Goal: Task Accomplishment & Management: Use online tool/utility

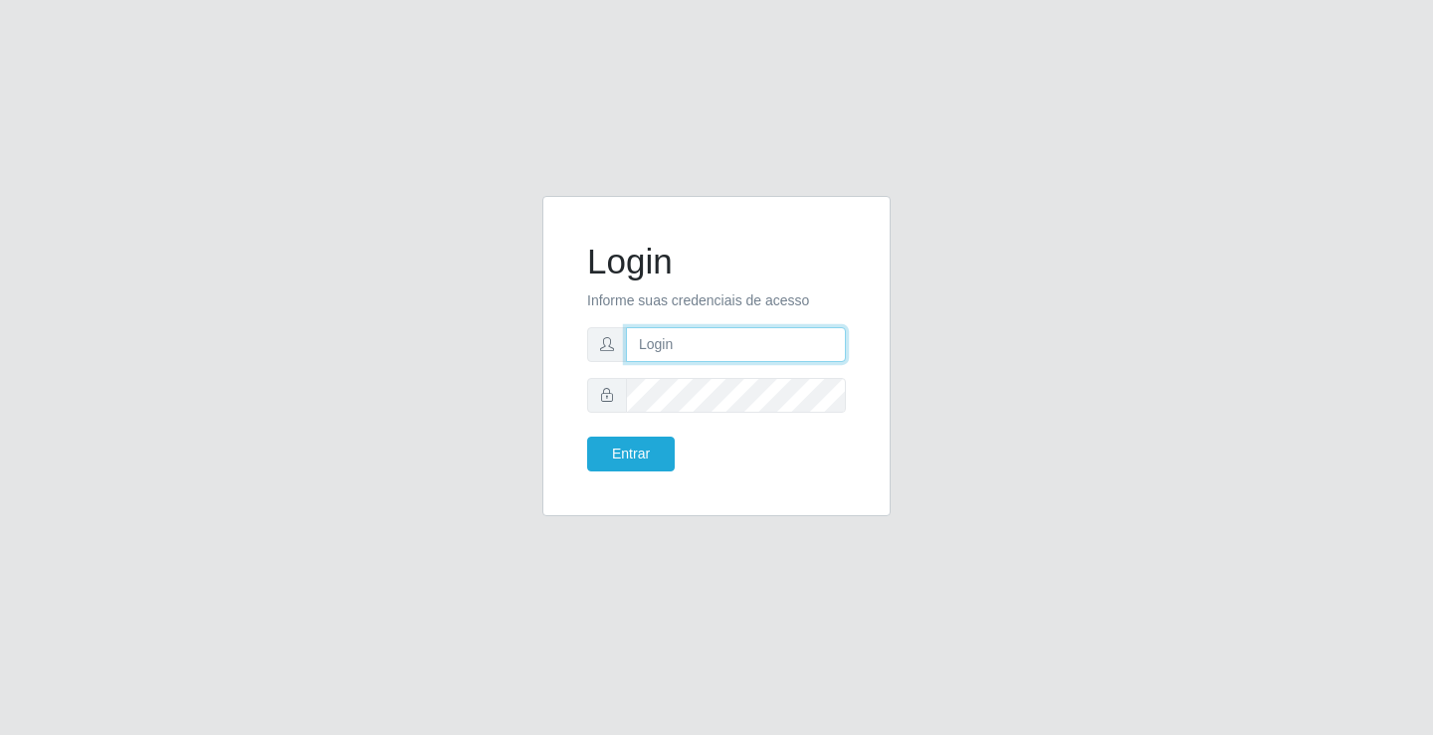
click at [691, 344] on input "text" at bounding box center [736, 344] width 220 height 35
type input "jessica@ideal"
click at [587, 437] on button "Entrar" at bounding box center [631, 454] width 88 height 35
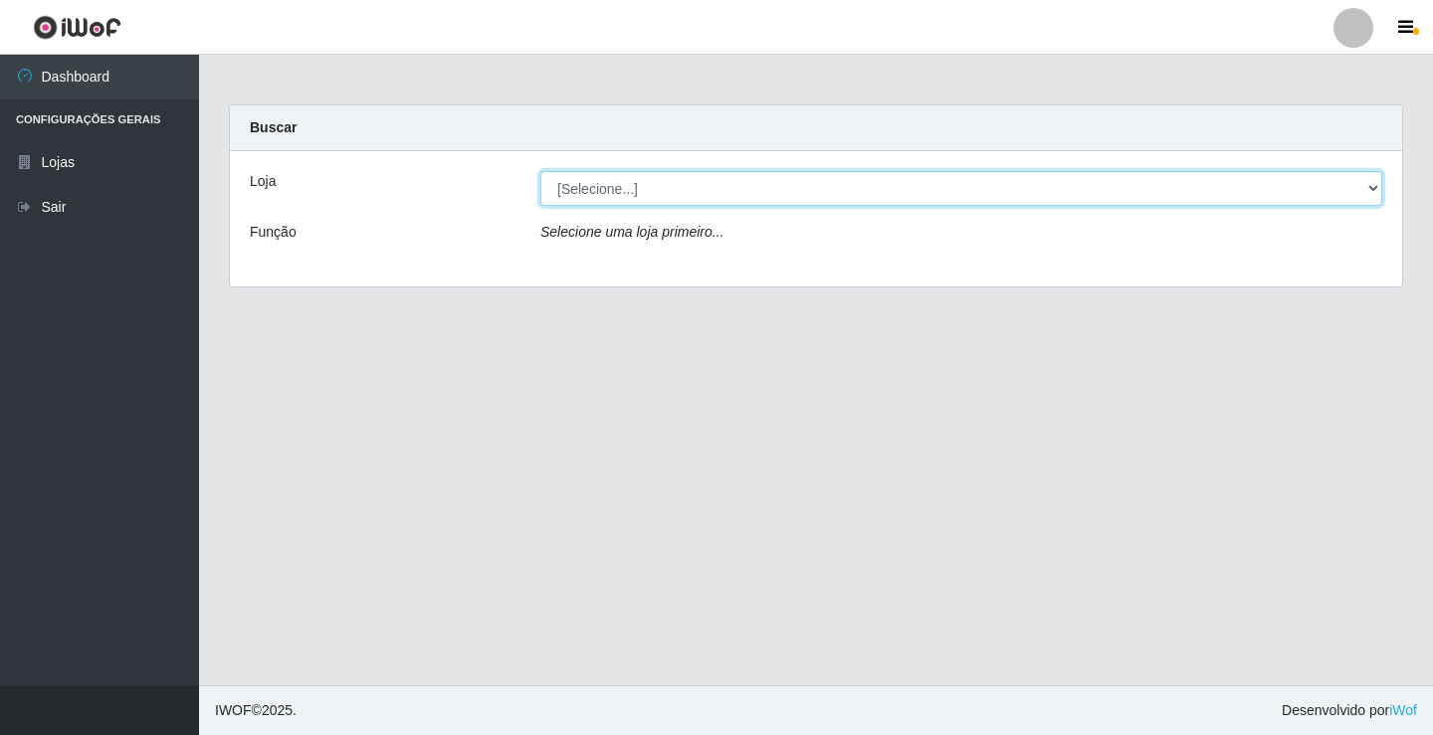
click at [664, 192] on select "[Selecione...] Ideal - Conceição" at bounding box center [961, 188] width 842 height 35
select select "231"
click at [540, 171] on select "[Selecione...] Ideal - Conceição" at bounding box center [961, 188] width 842 height 35
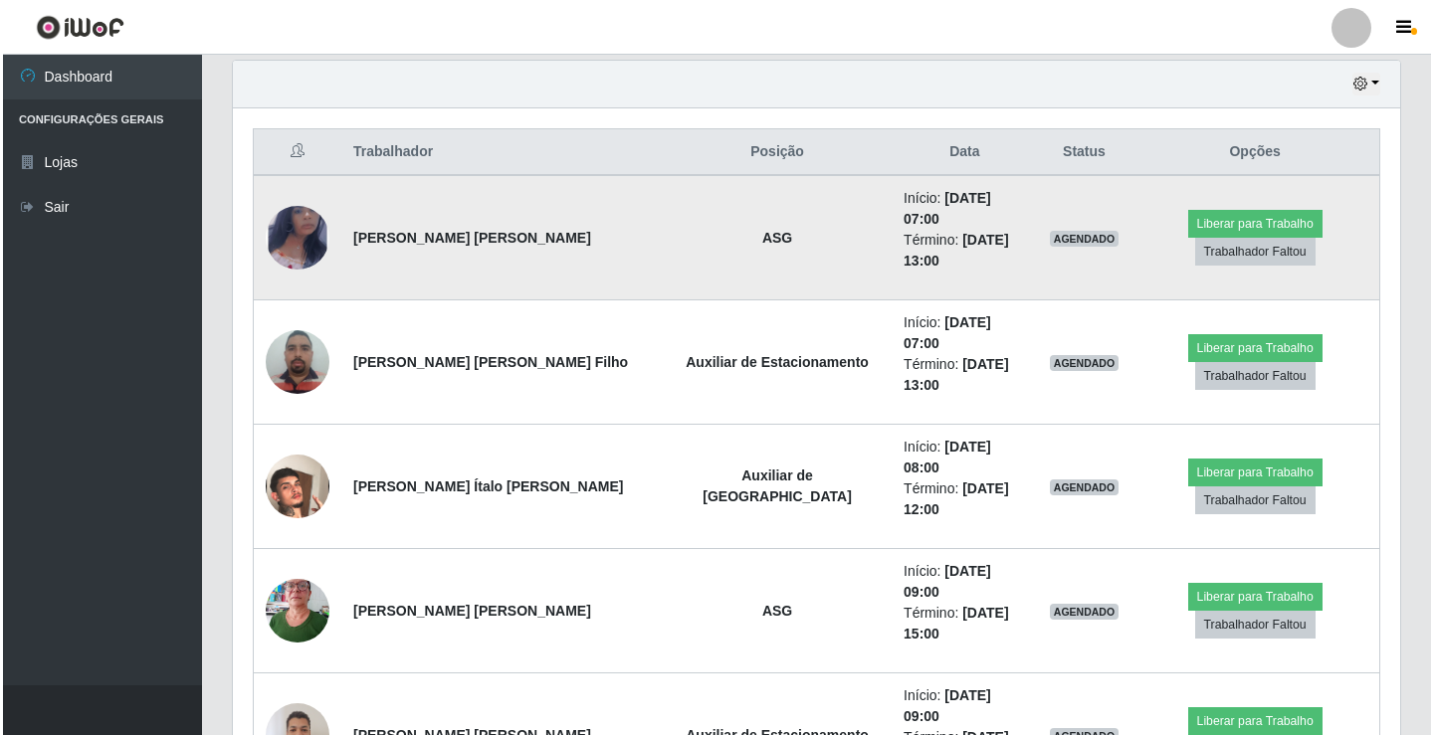
scroll to position [796, 0]
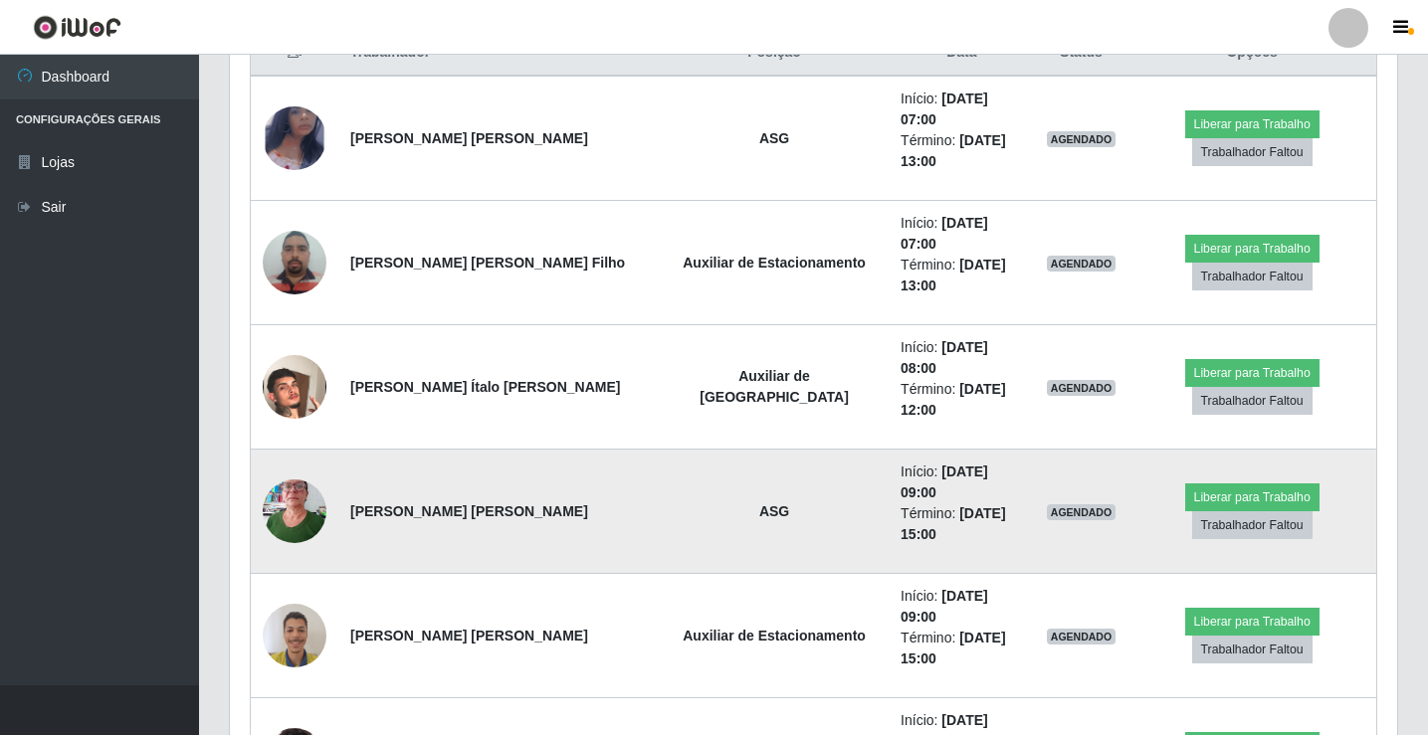
click at [277, 470] on img at bounding box center [295, 512] width 64 height 85
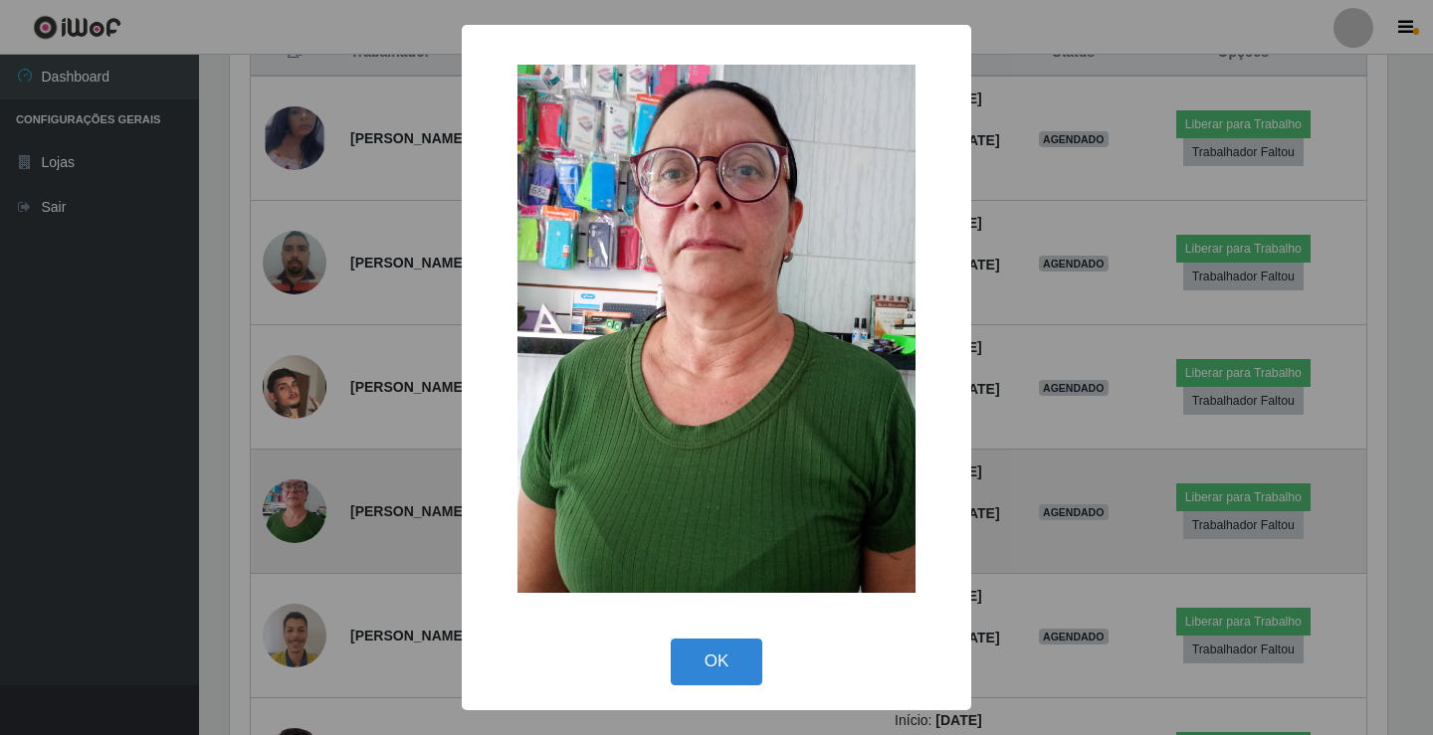
click at [277, 396] on div "× OK Cancel" at bounding box center [716, 367] width 1433 height 735
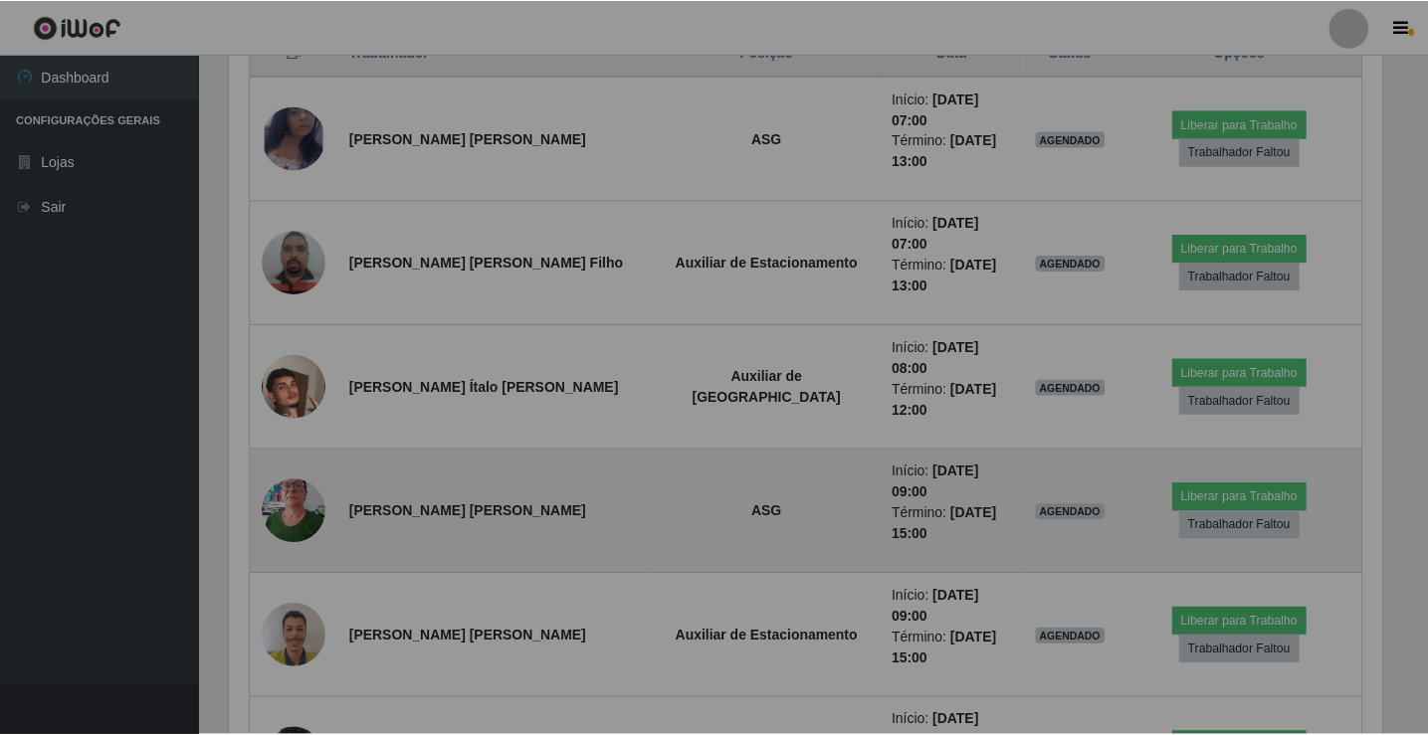
scroll to position [413, 1167]
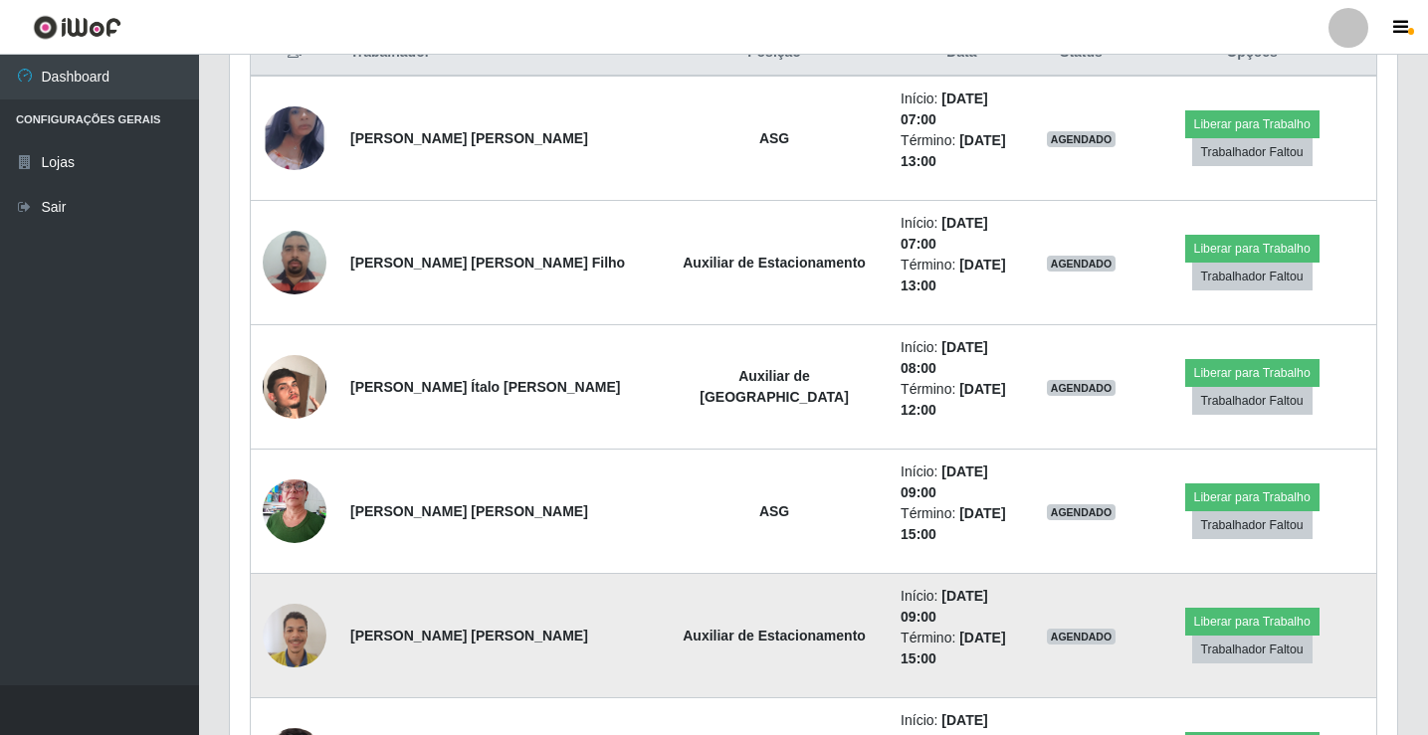
click at [301, 593] on img at bounding box center [295, 635] width 64 height 85
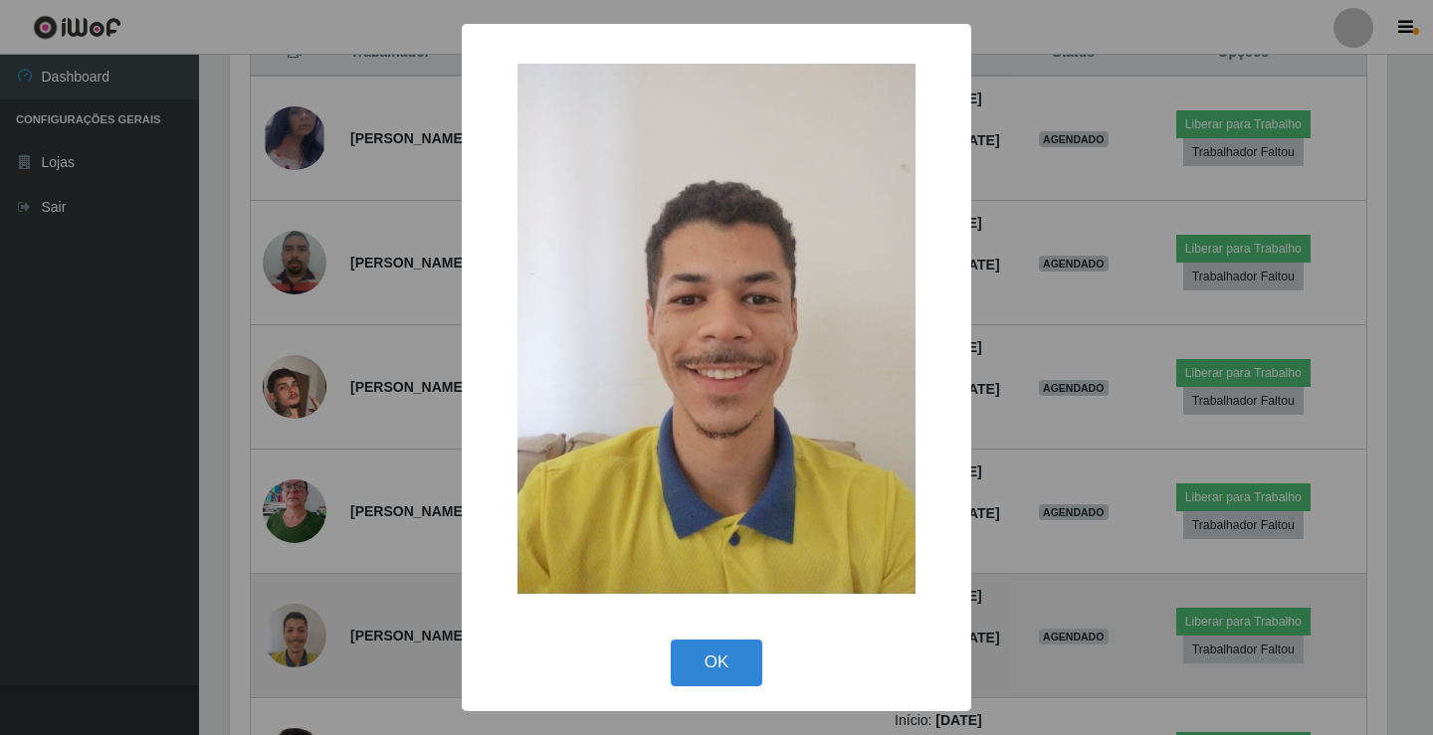
click at [301, 457] on div "× OK Cancel" at bounding box center [716, 367] width 1433 height 735
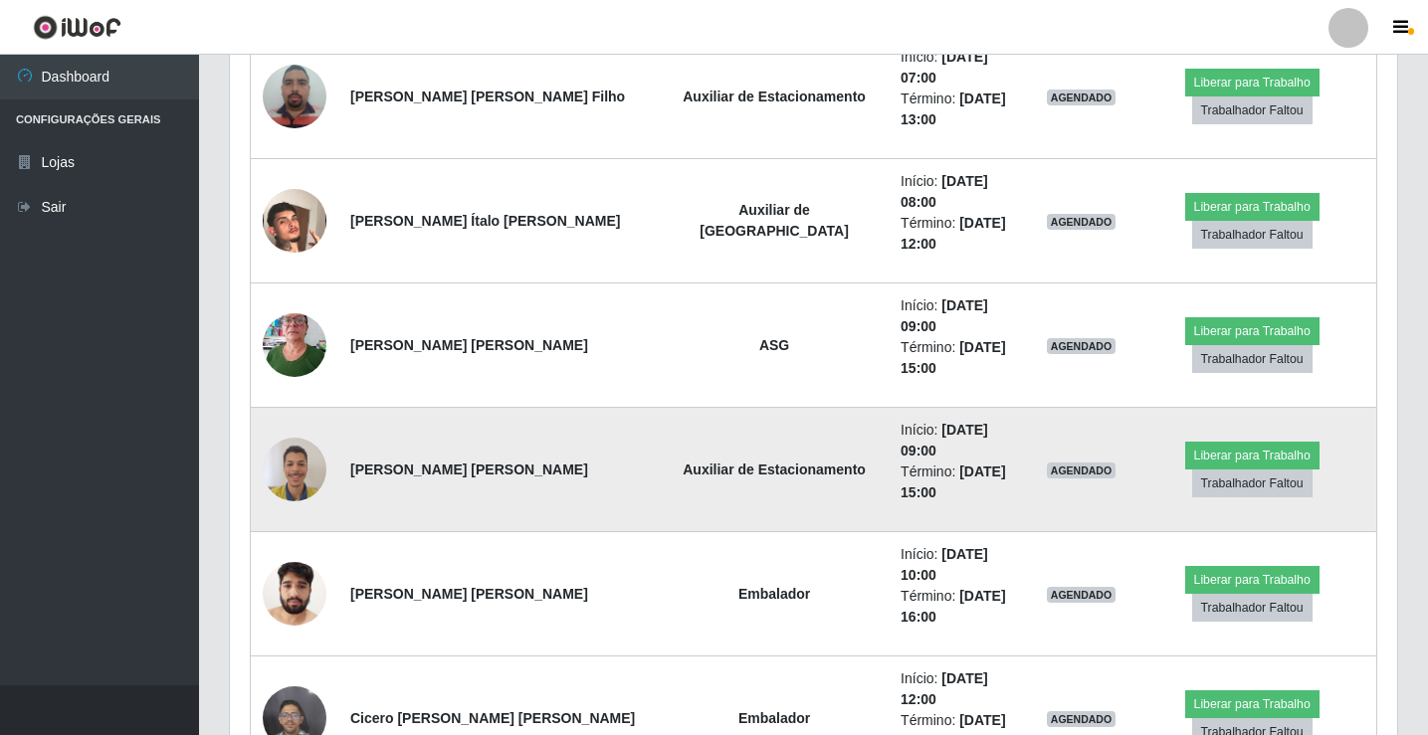
scroll to position [995, 0]
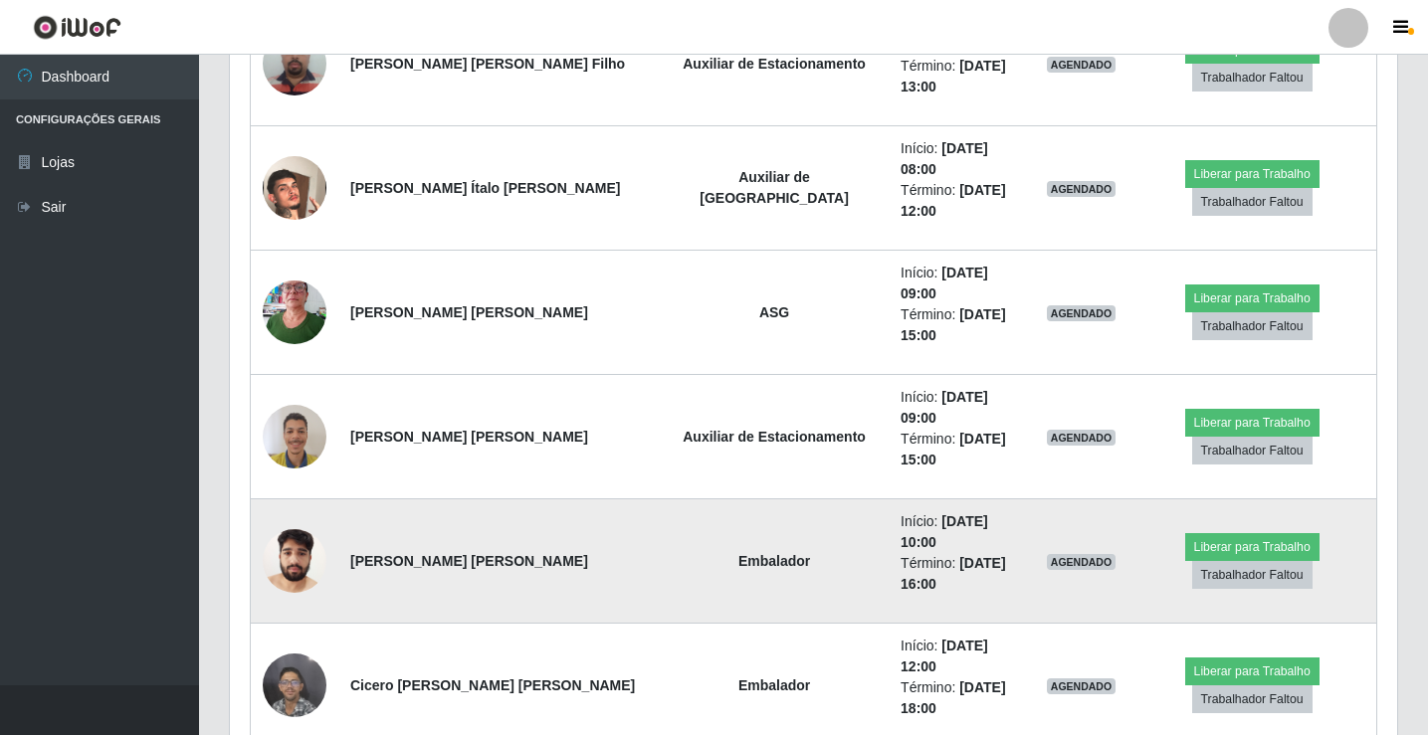
click at [282, 518] on img at bounding box center [295, 560] width 64 height 85
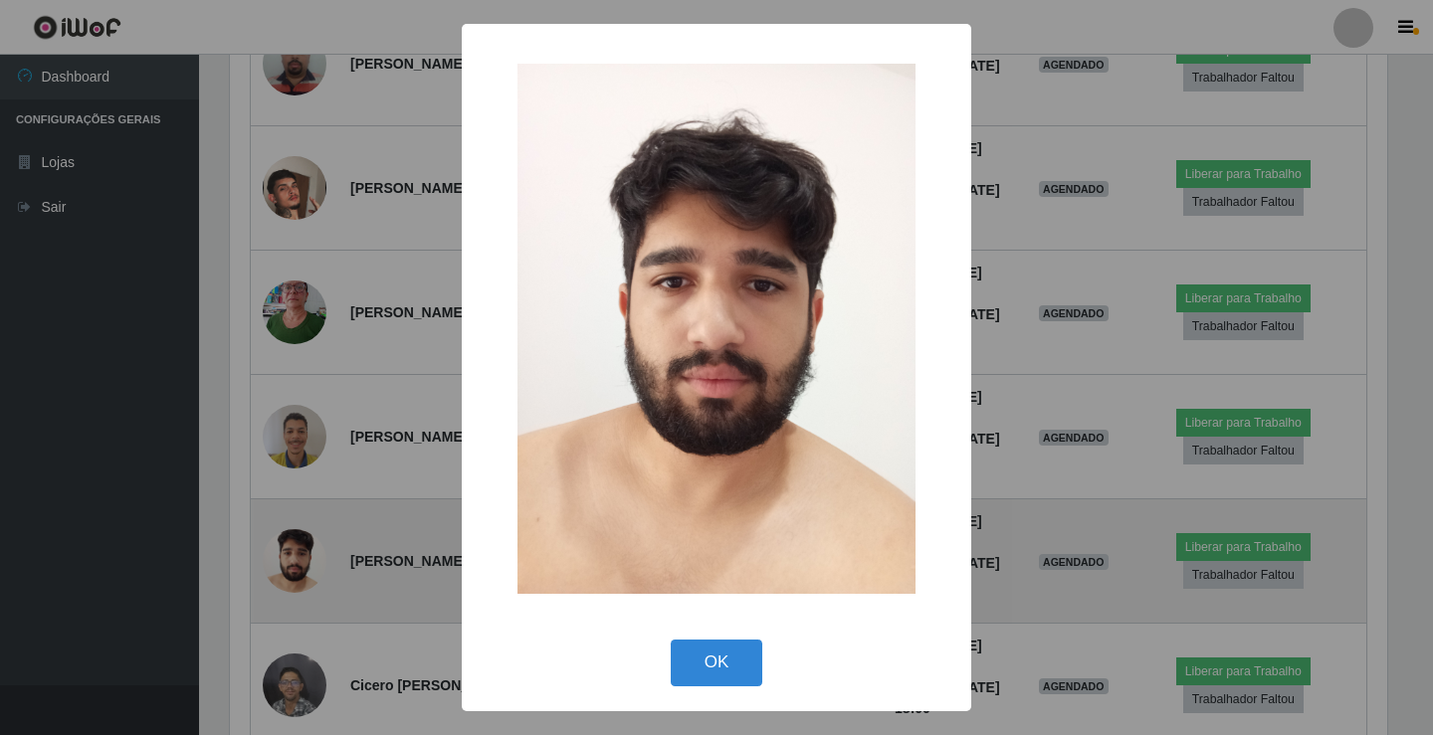
click at [282, 349] on div "× OK Cancel" at bounding box center [716, 367] width 1433 height 735
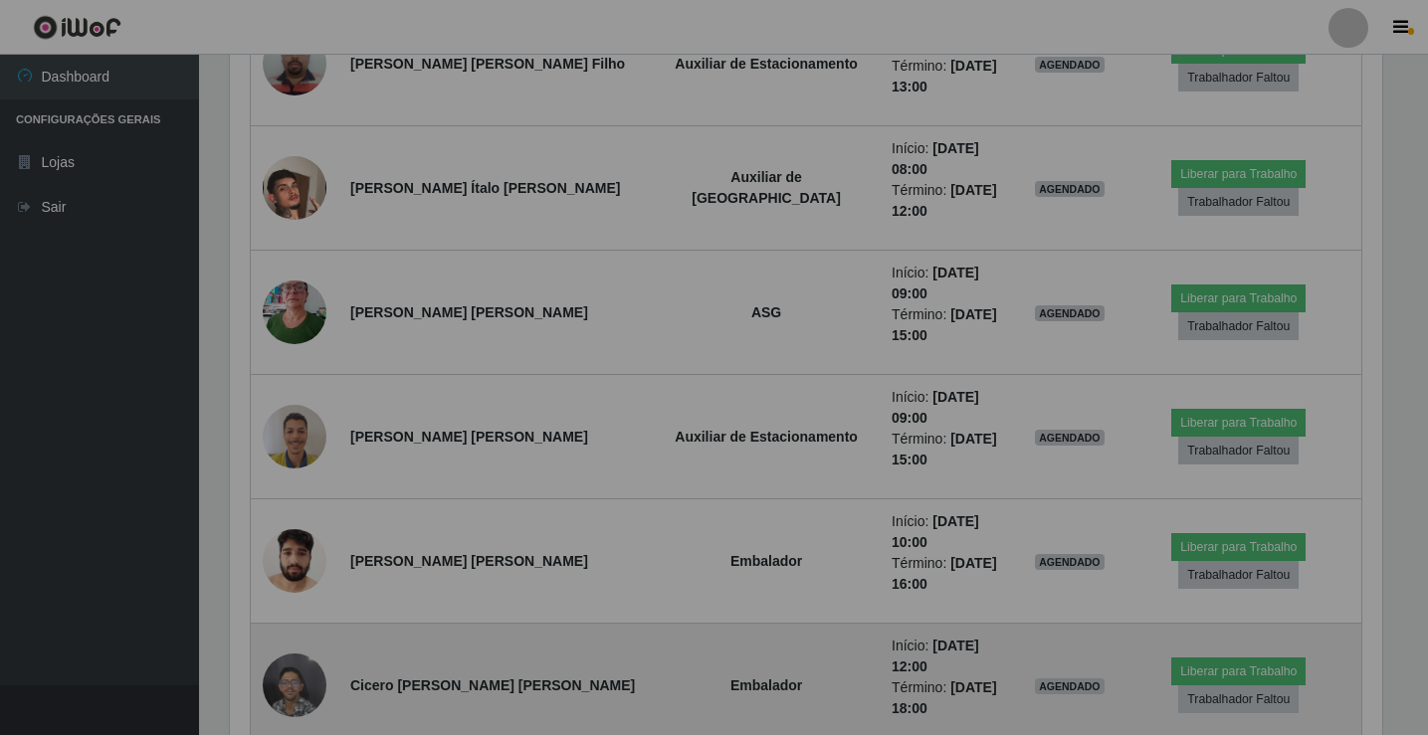
scroll to position [413, 1167]
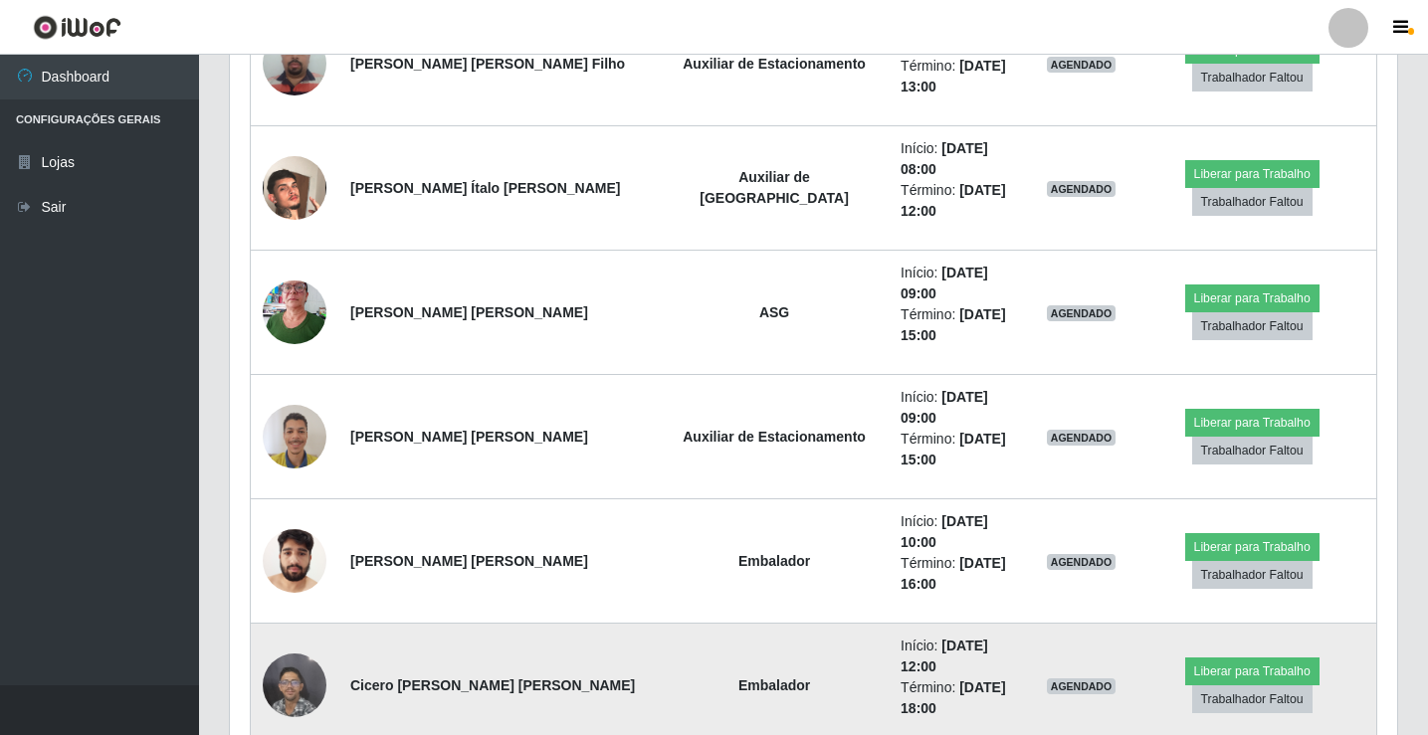
click at [284, 643] on img at bounding box center [295, 685] width 64 height 85
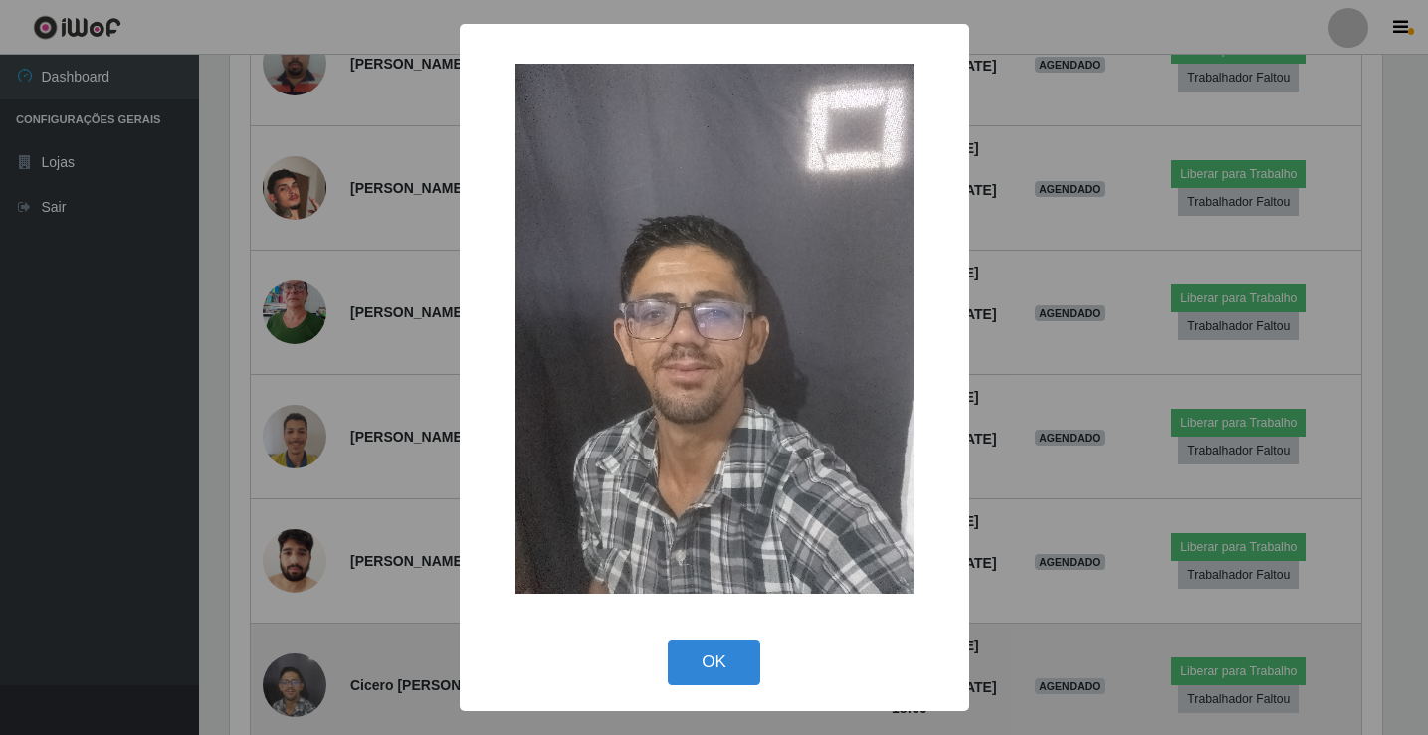
scroll to position [413, 1157]
click at [284, 433] on div "× OK Cancel" at bounding box center [716, 367] width 1433 height 735
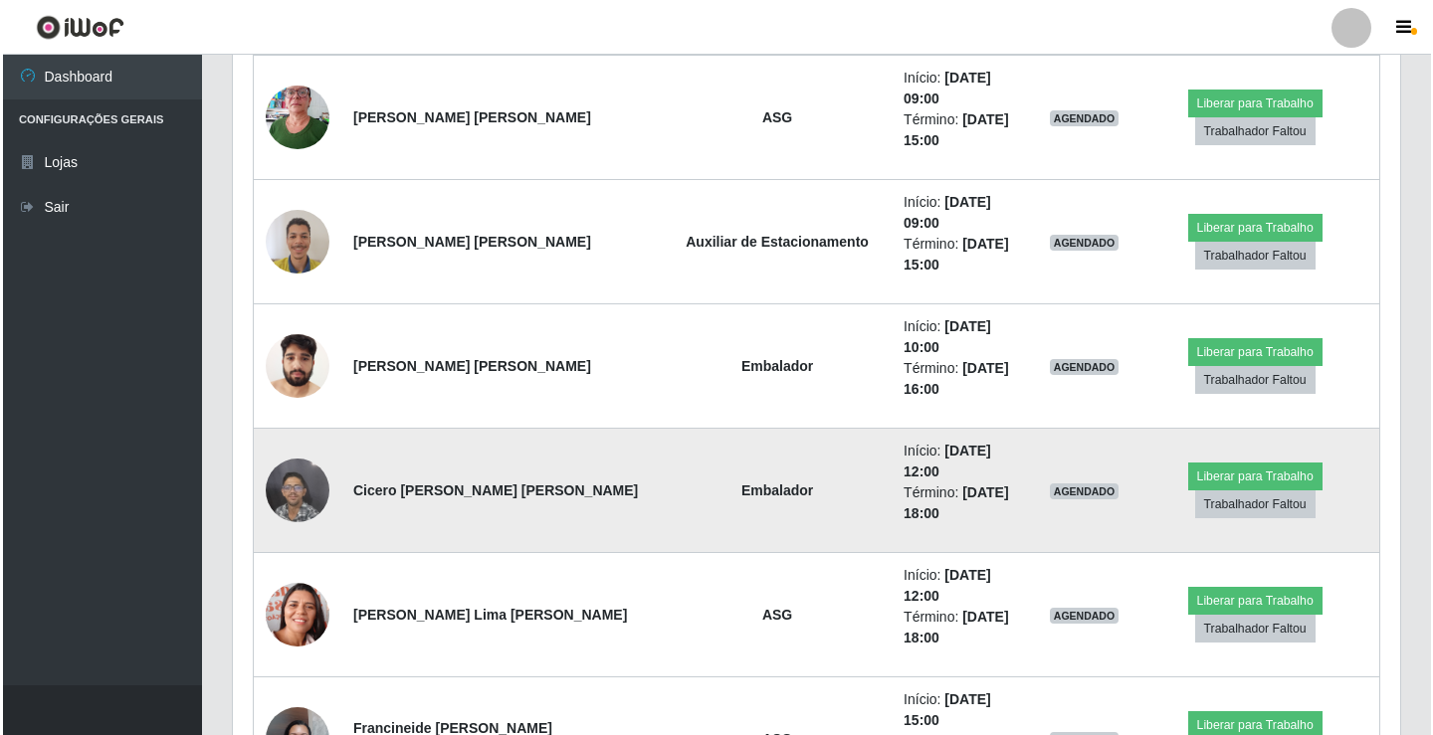
scroll to position [1194, 0]
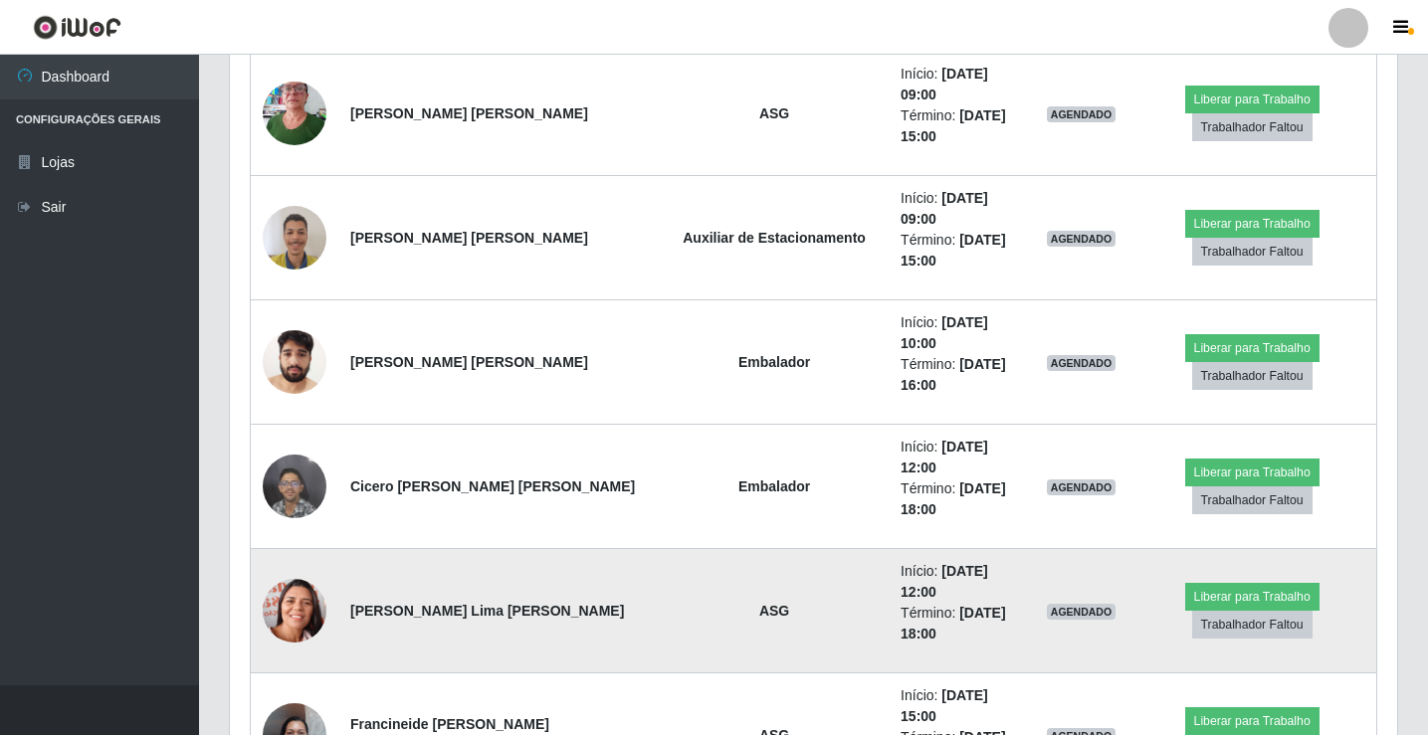
click at [295, 571] on img at bounding box center [295, 611] width 64 height 81
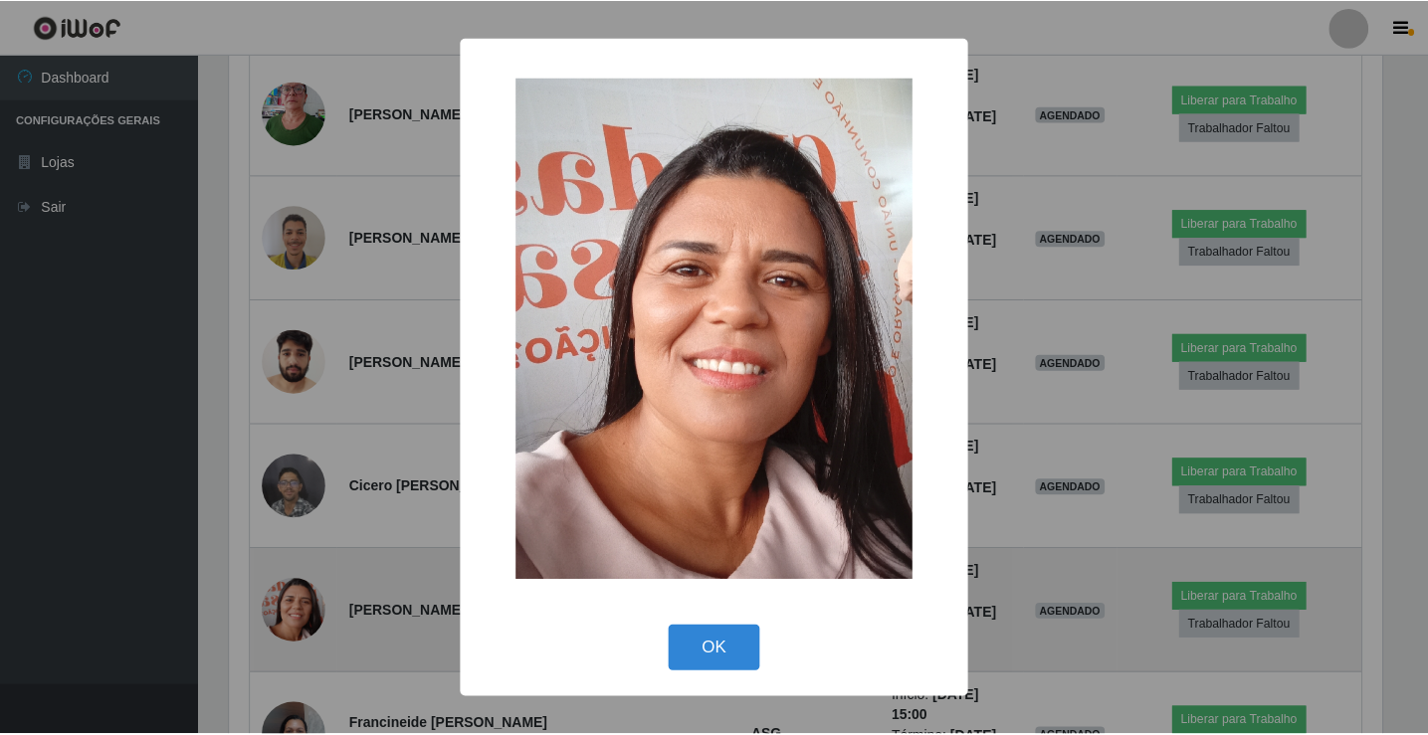
scroll to position [413, 1157]
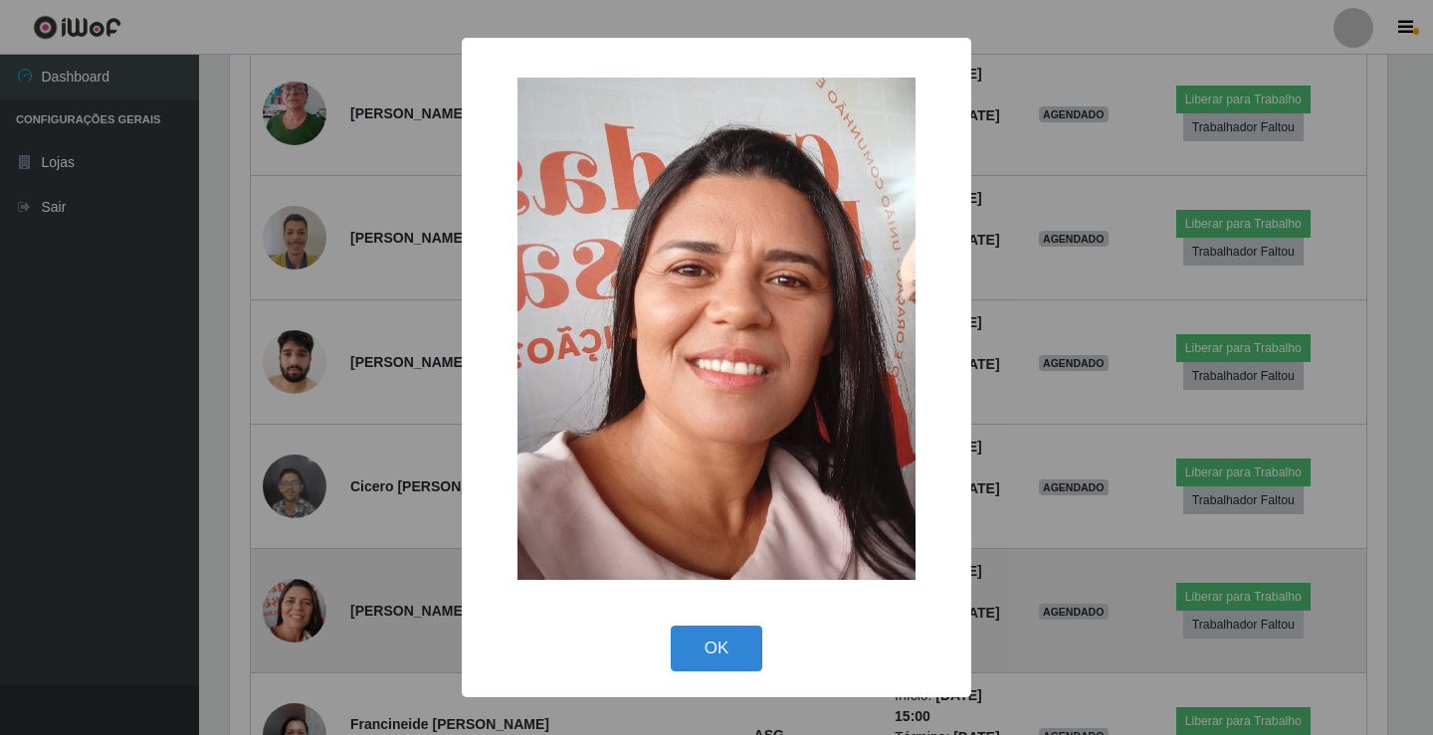
click at [295, 347] on div "× OK Cancel" at bounding box center [716, 367] width 1433 height 735
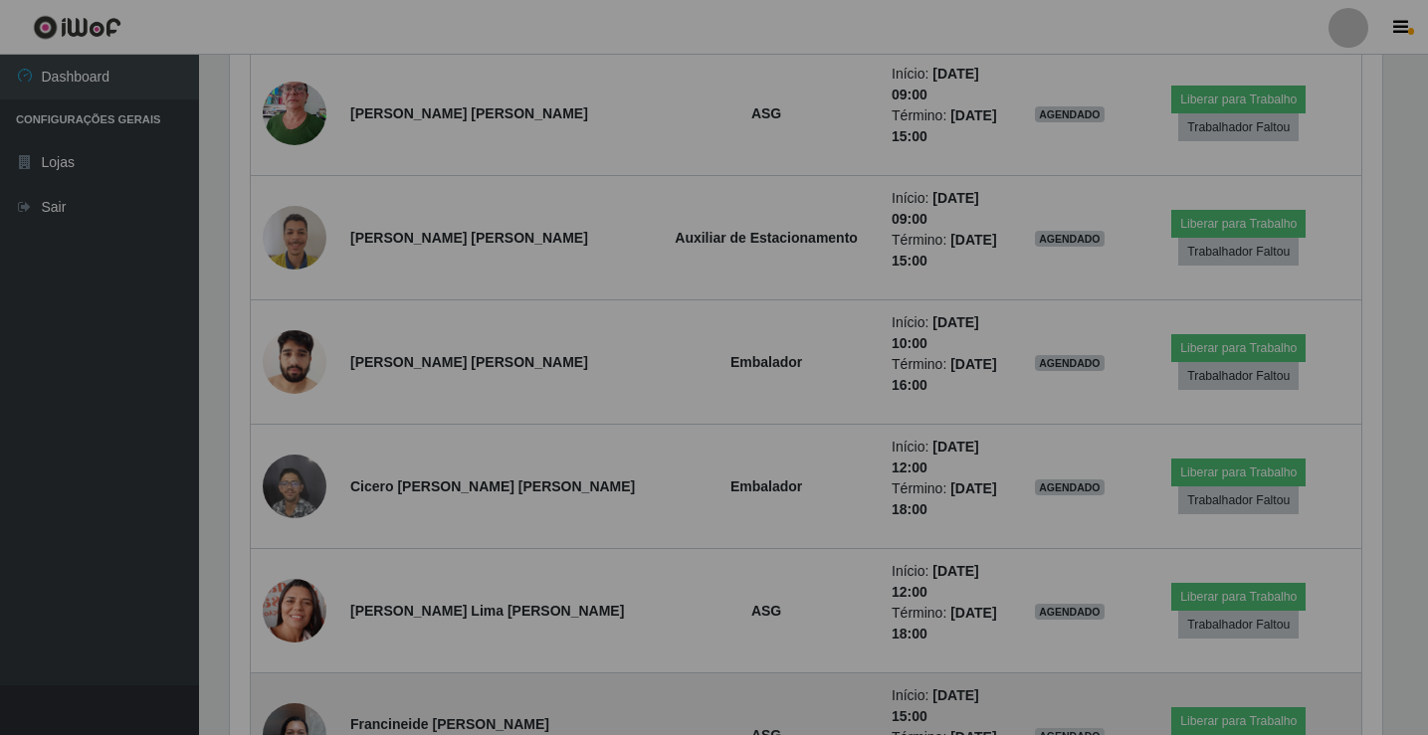
scroll to position [413, 1167]
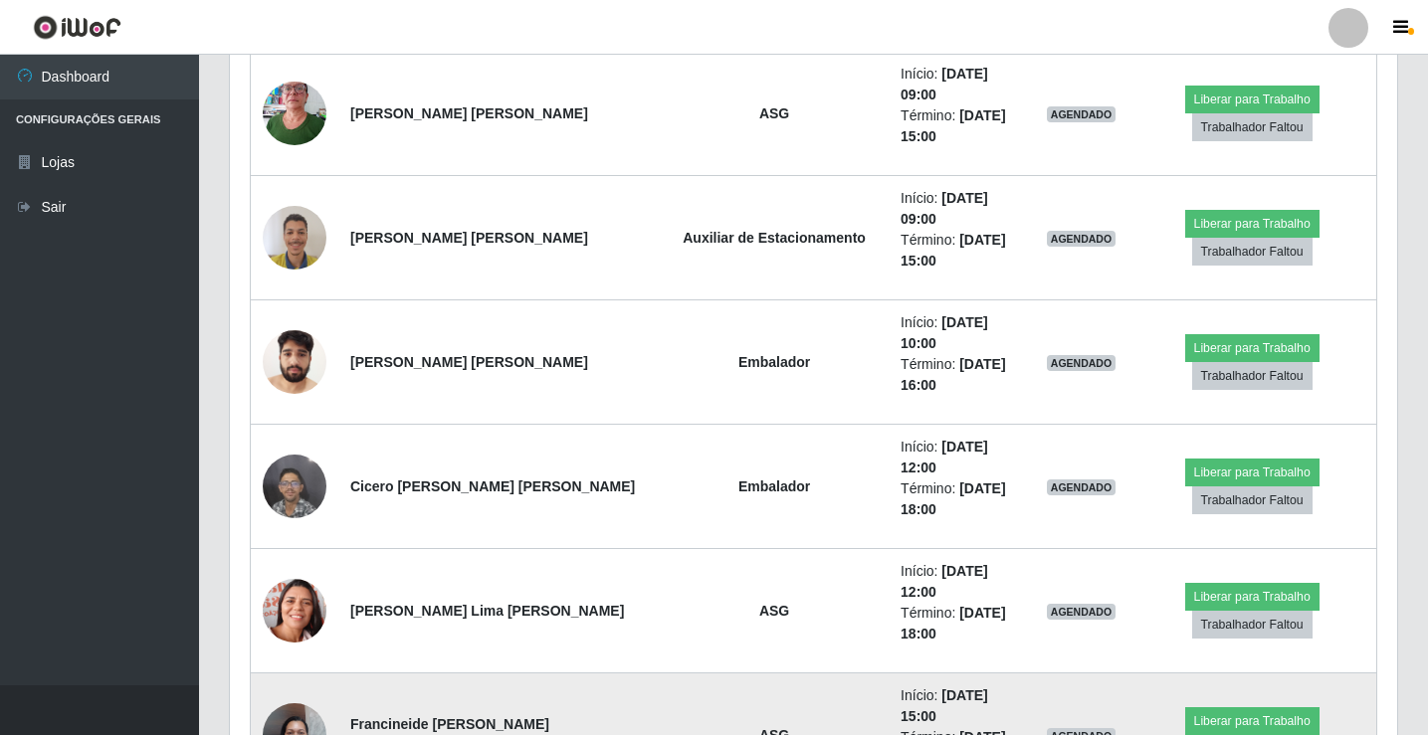
click at [290, 693] on img at bounding box center [295, 735] width 64 height 85
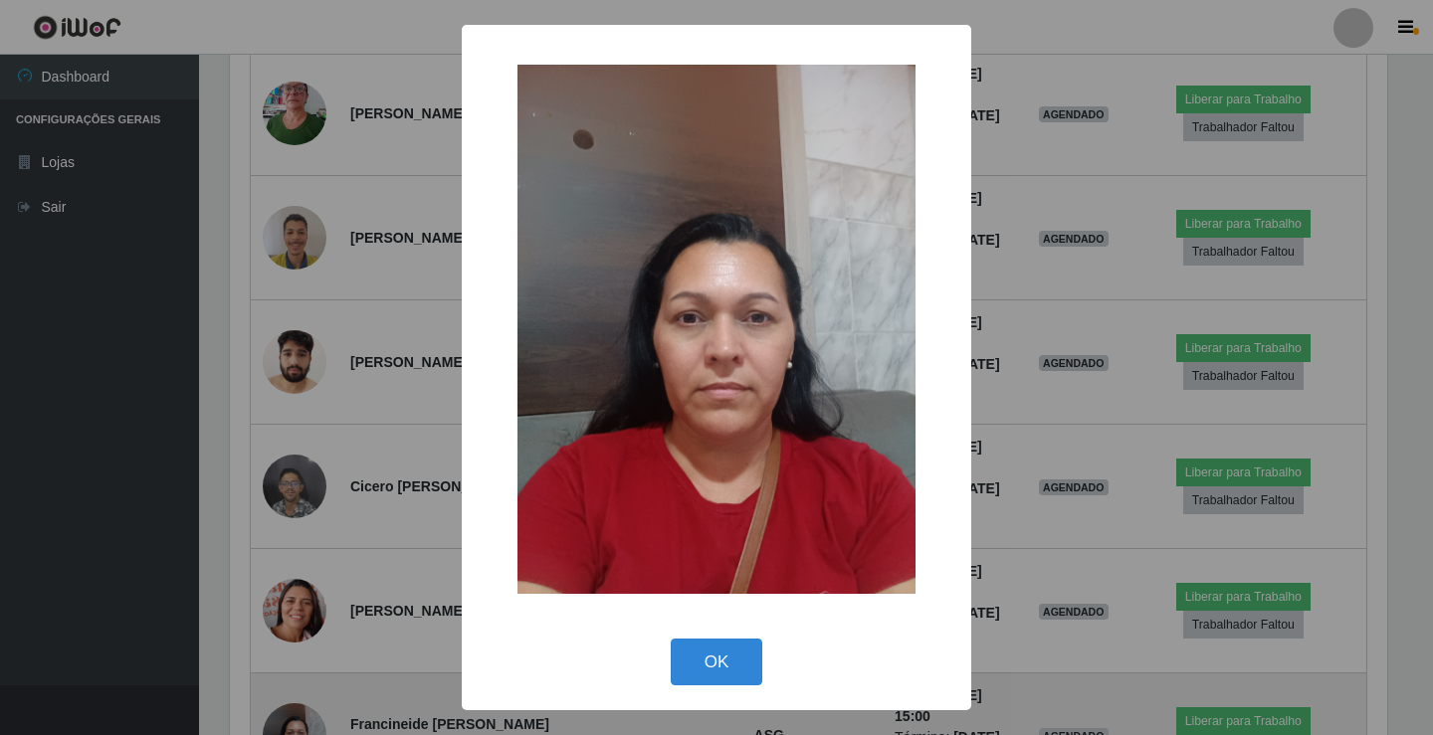
click at [290, 408] on div "× OK Cancel" at bounding box center [716, 367] width 1433 height 735
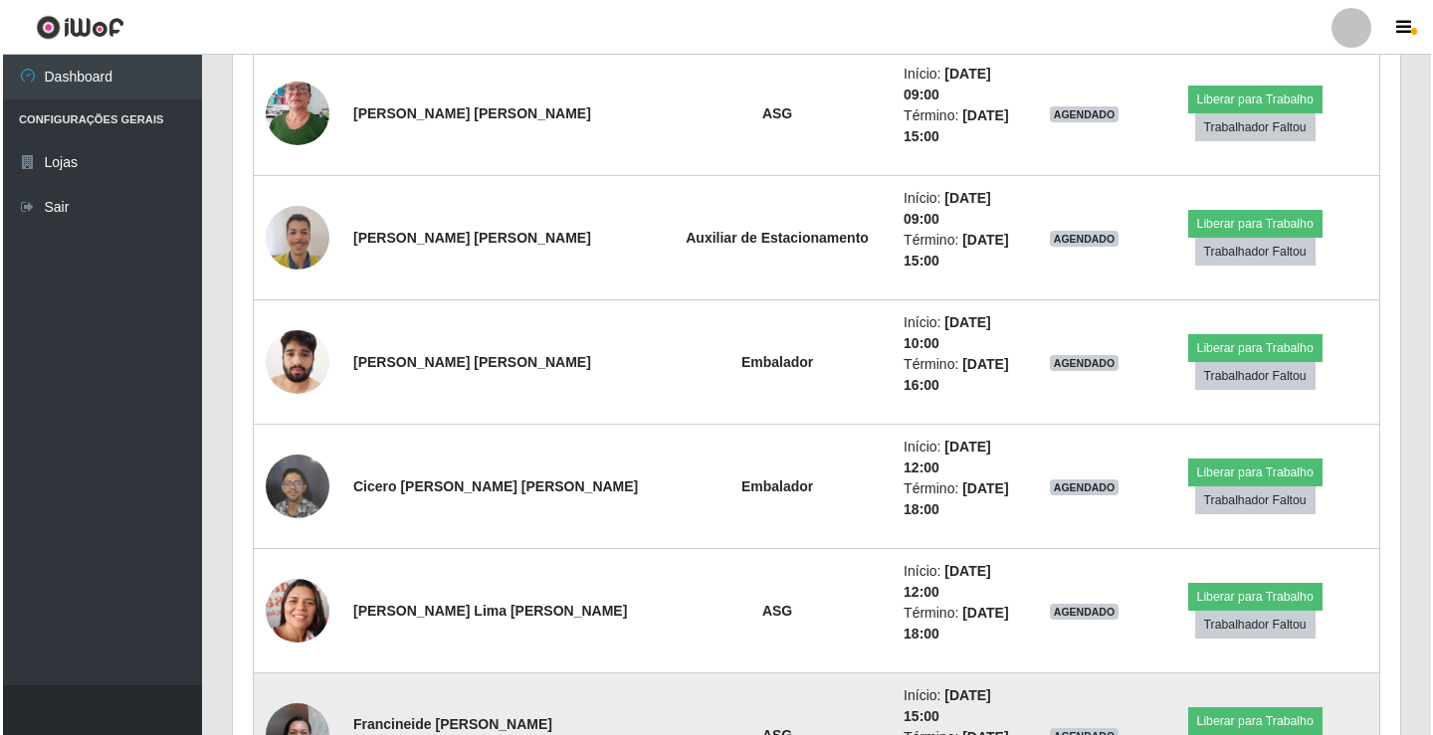
scroll to position [1294, 0]
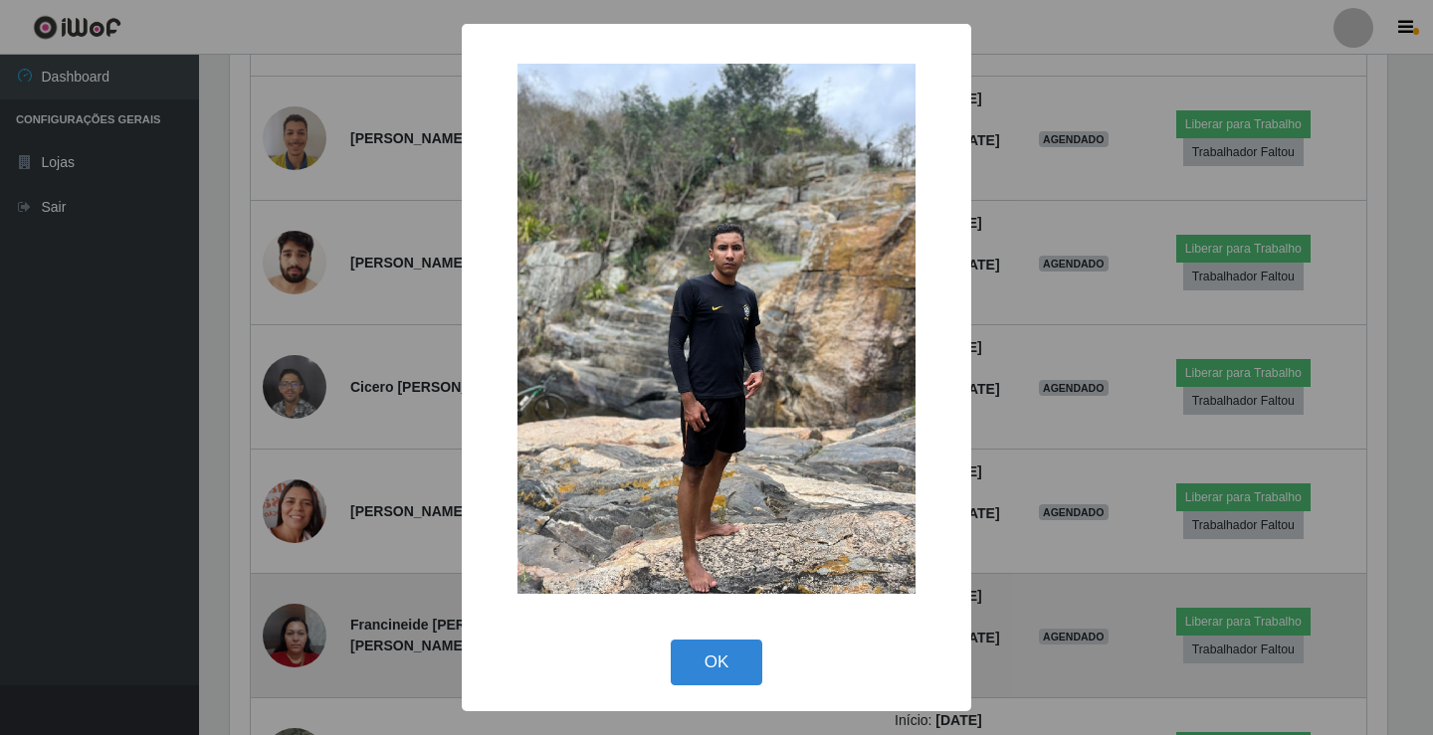
scroll to position [413, 1157]
click at [290, 408] on div "× OK Cancel" at bounding box center [716, 367] width 1433 height 735
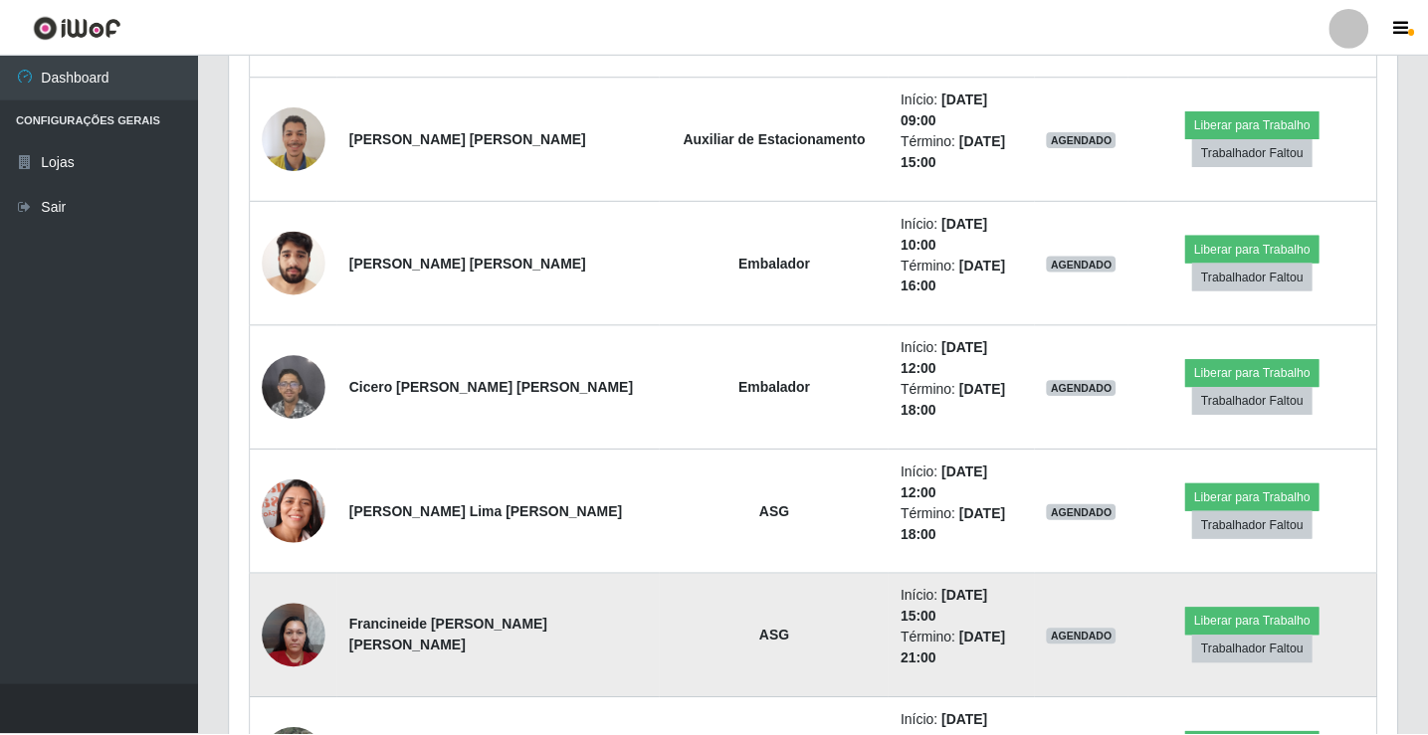
scroll to position [0, 0]
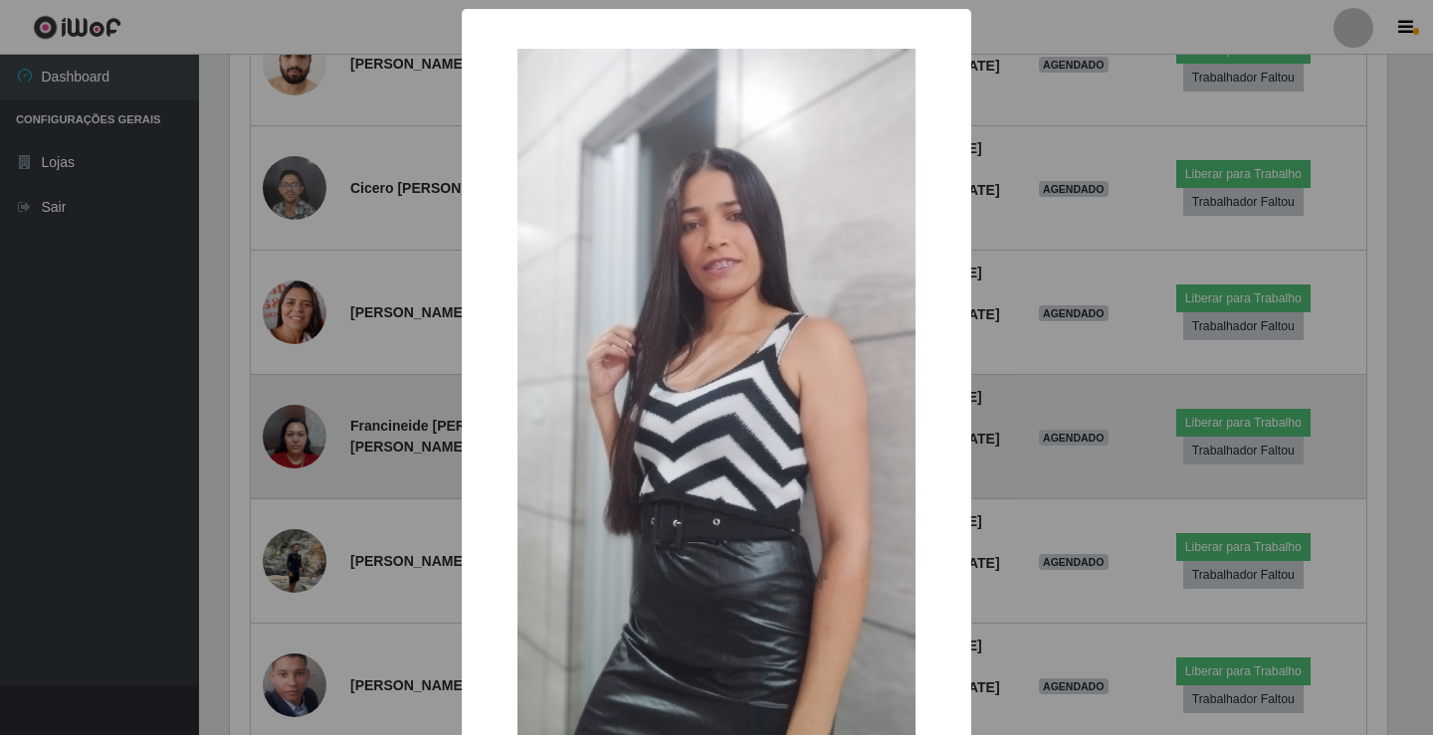
click at [290, 408] on div "× OK Cancel" at bounding box center [716, 367] width 1433 height 735
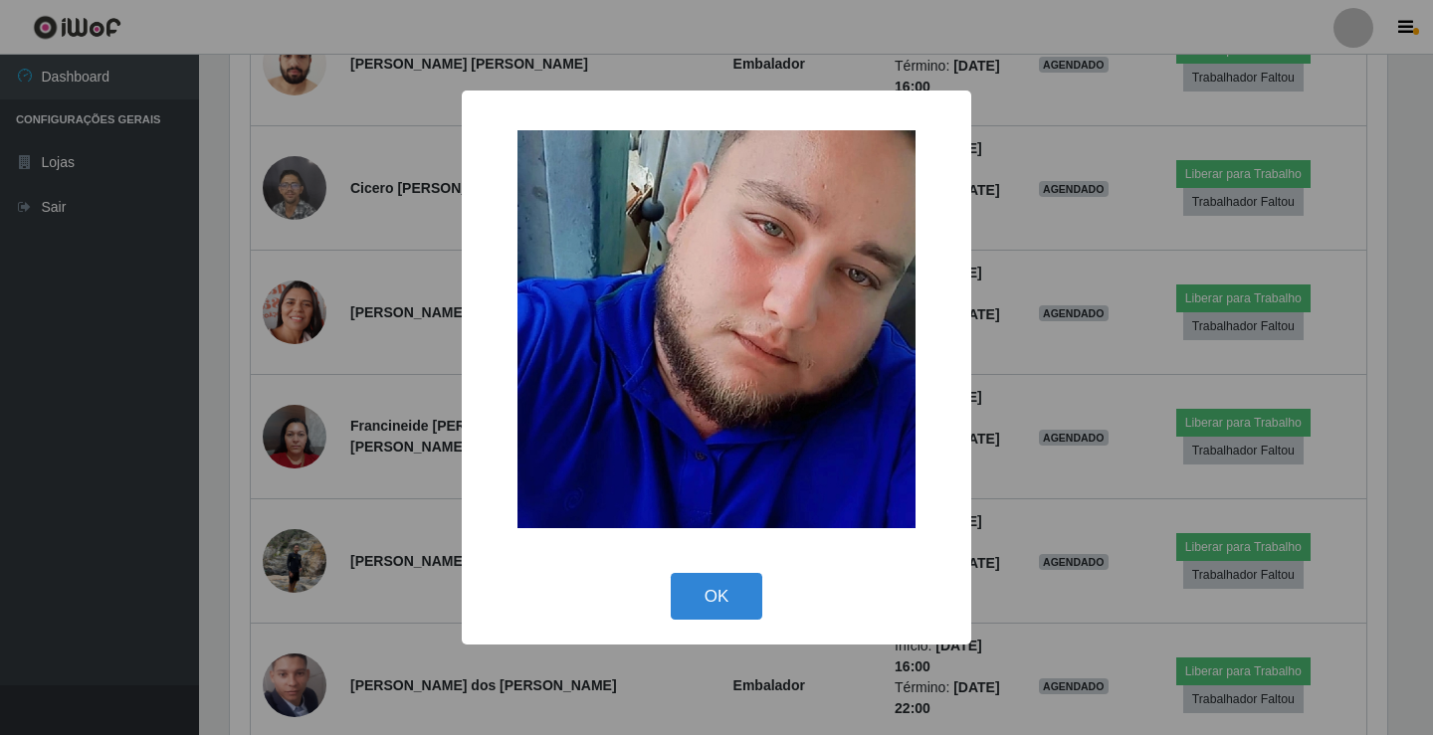
click at [273, 486] on div "× OK Cancel" at bounding box center [716, 367] width 1433 height 735
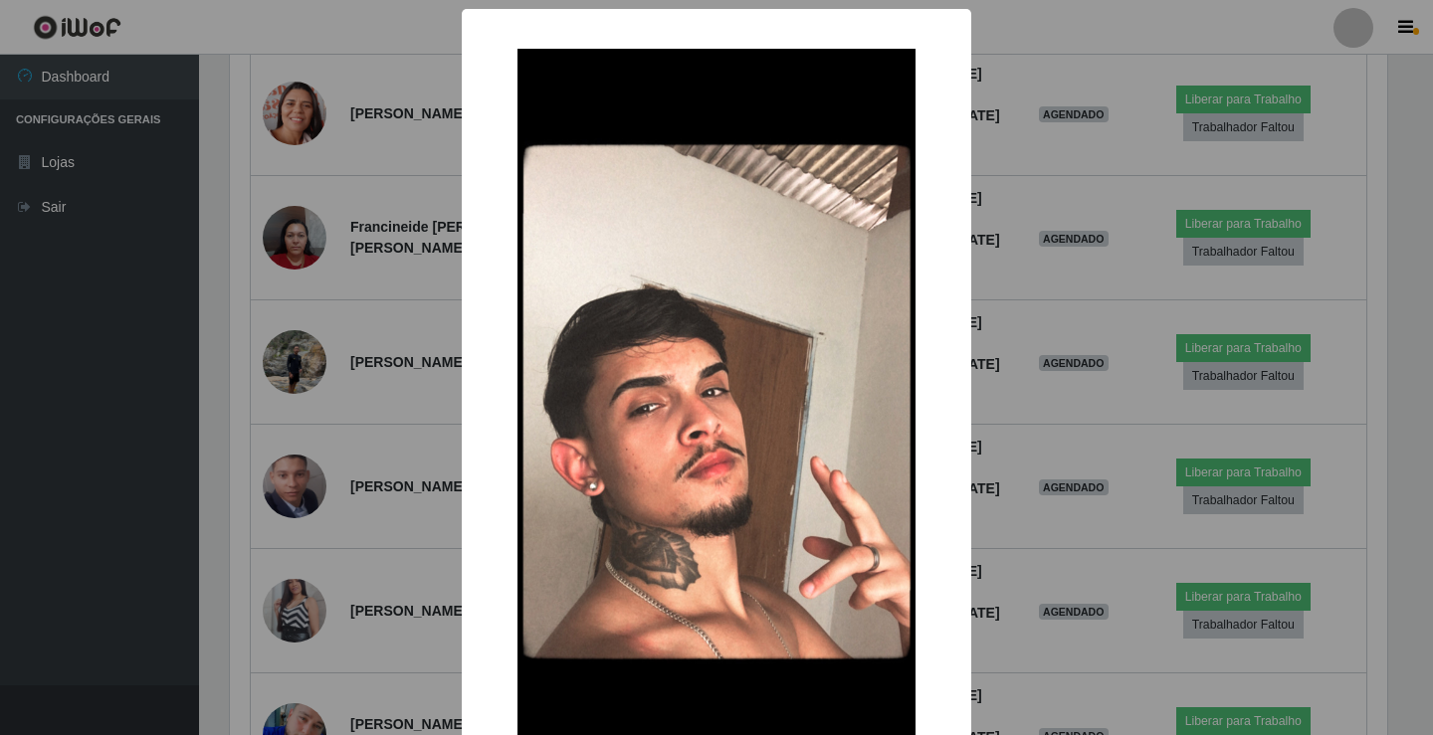
click at [302, 399] on div "× OK Cancel" at bounding box center [716, 367] width 1433 height 735
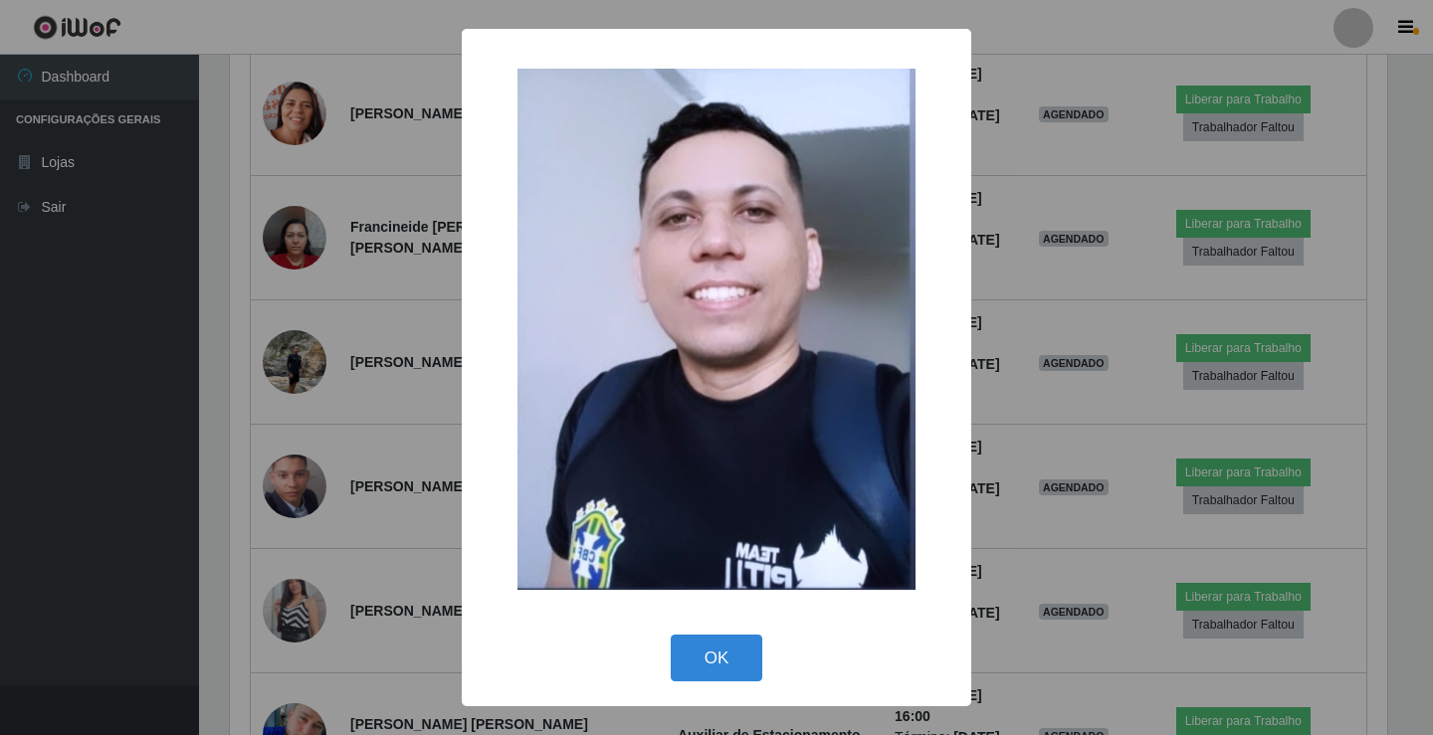
click at [307, 450] on div "× OK Cancel" at bounding box center [716, 367] width 1433 height 735
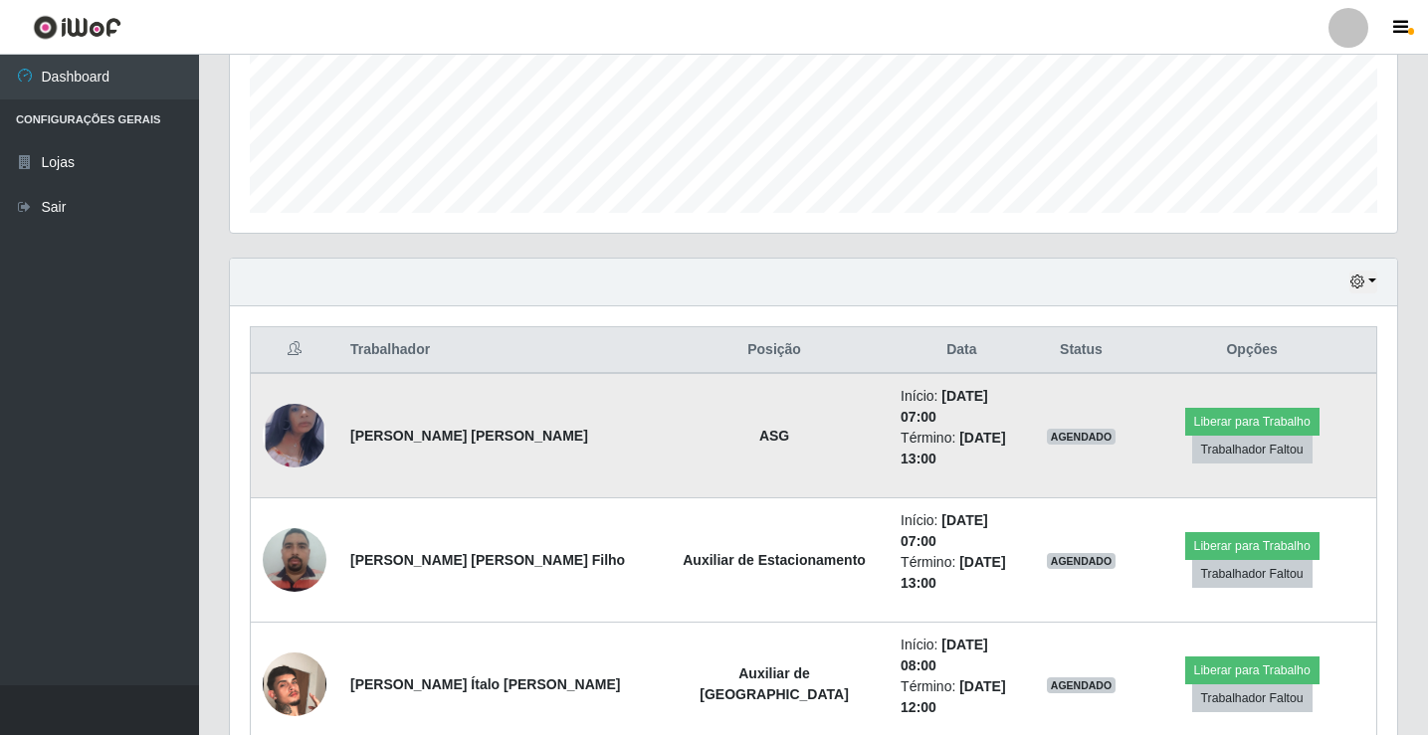
scroll to position [543, 0]
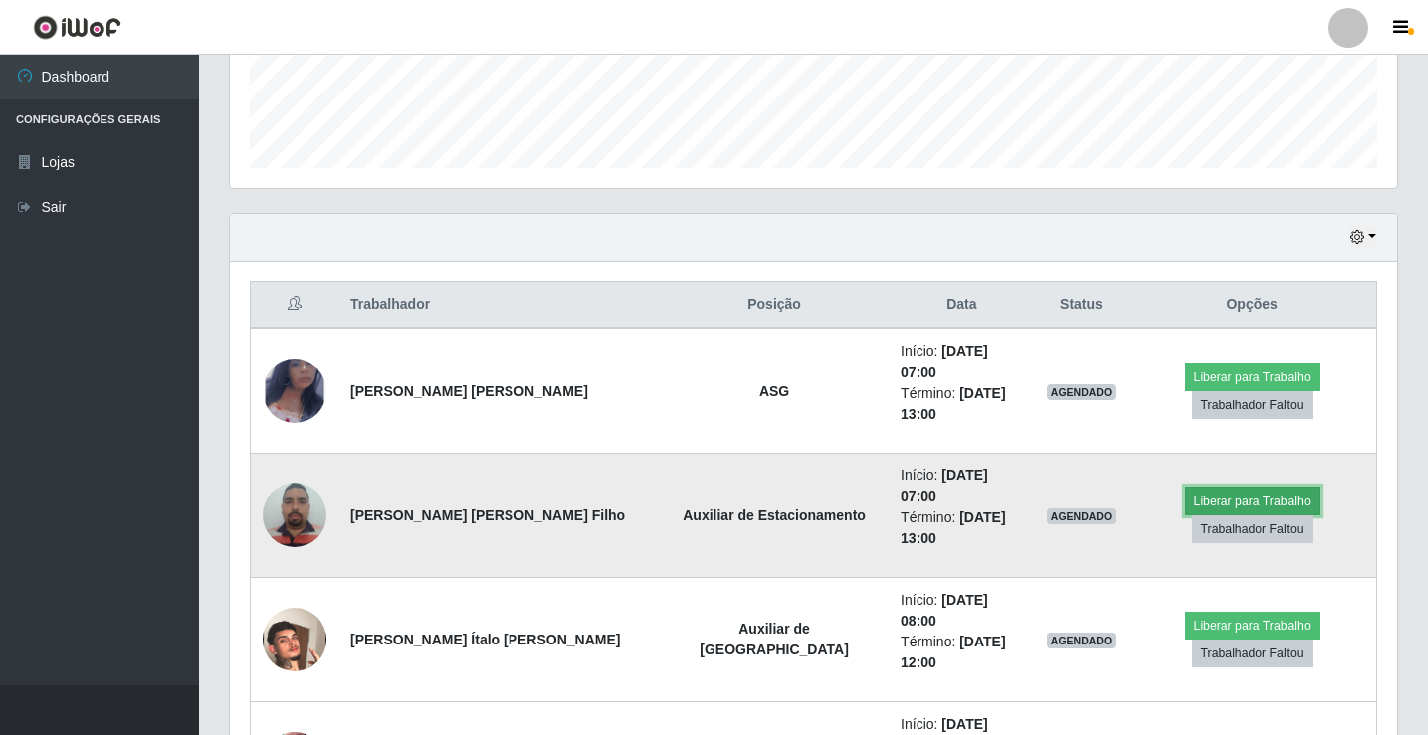
click at [1185, 488] on button "Liberar para Trabalho" at bounding box center [1252, 502] width 134 height 28
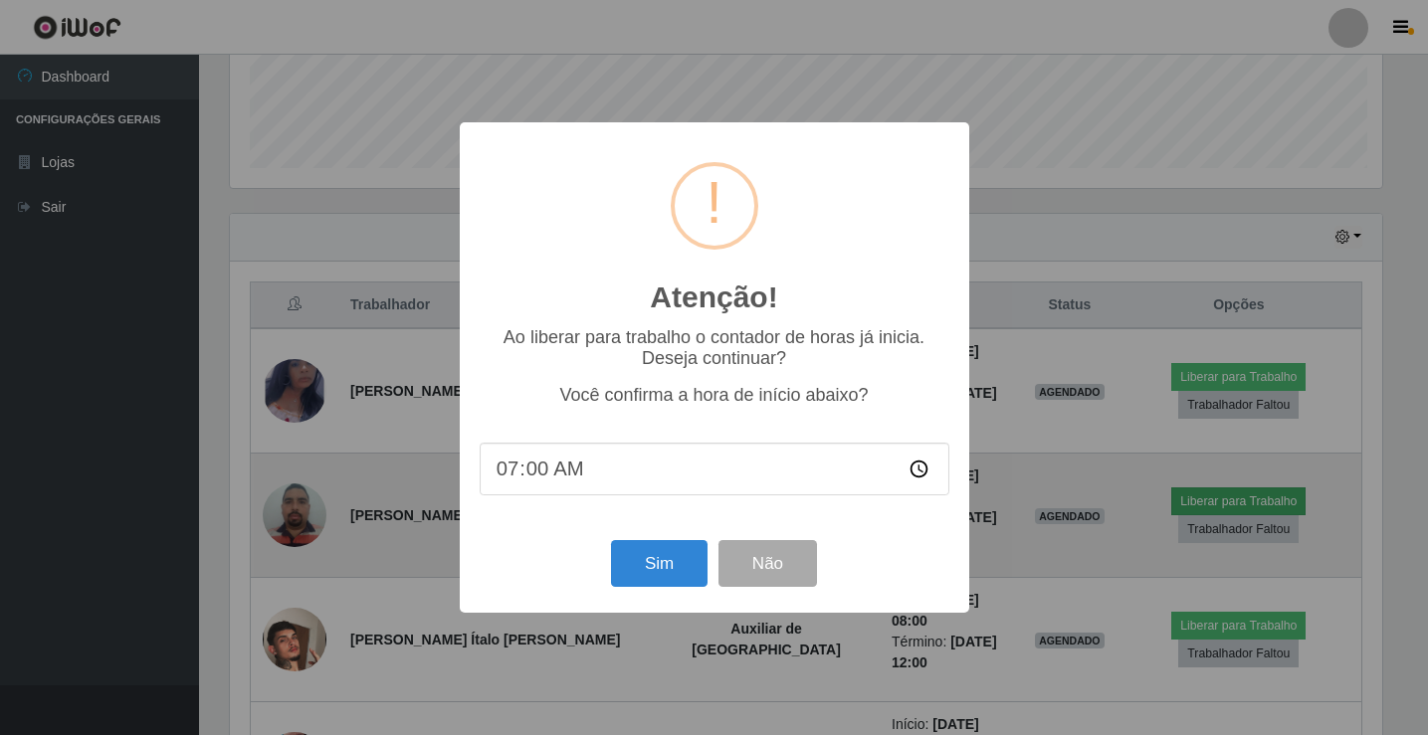
scroll to position [413, 1157]
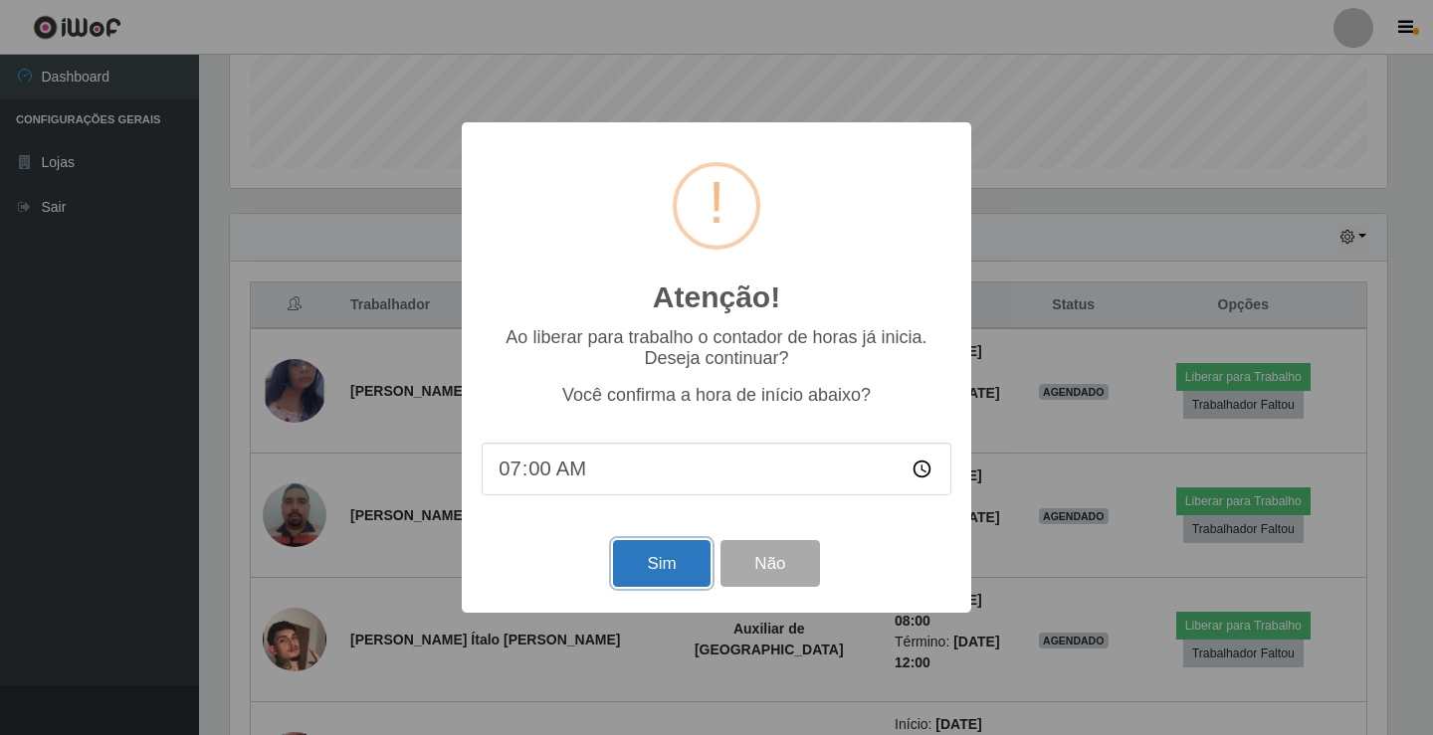
click at [677, 569] on button "Sim" at bounding box center [661, 563] width 97 height 47
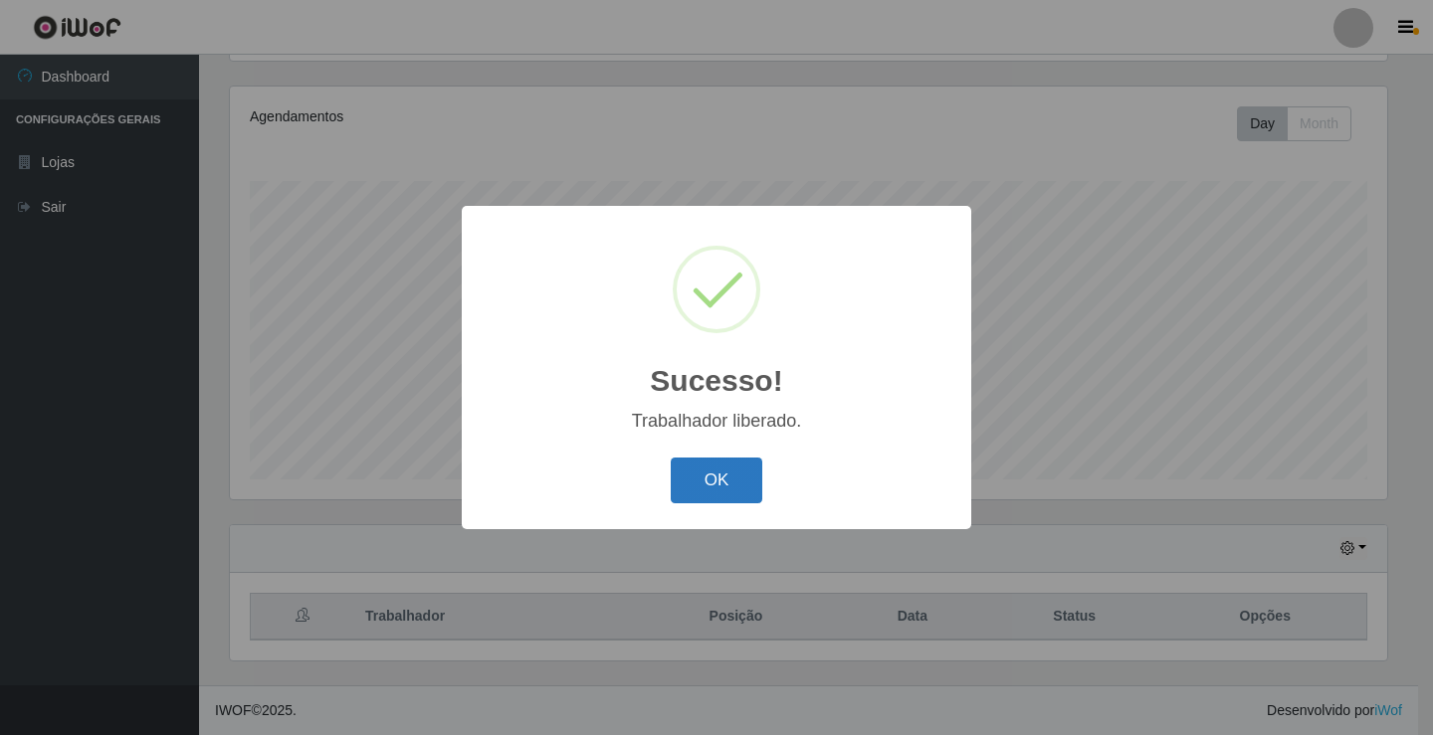
click at [717, 496] on button "OK" at bounding box center [717, 481] width 93 height 47
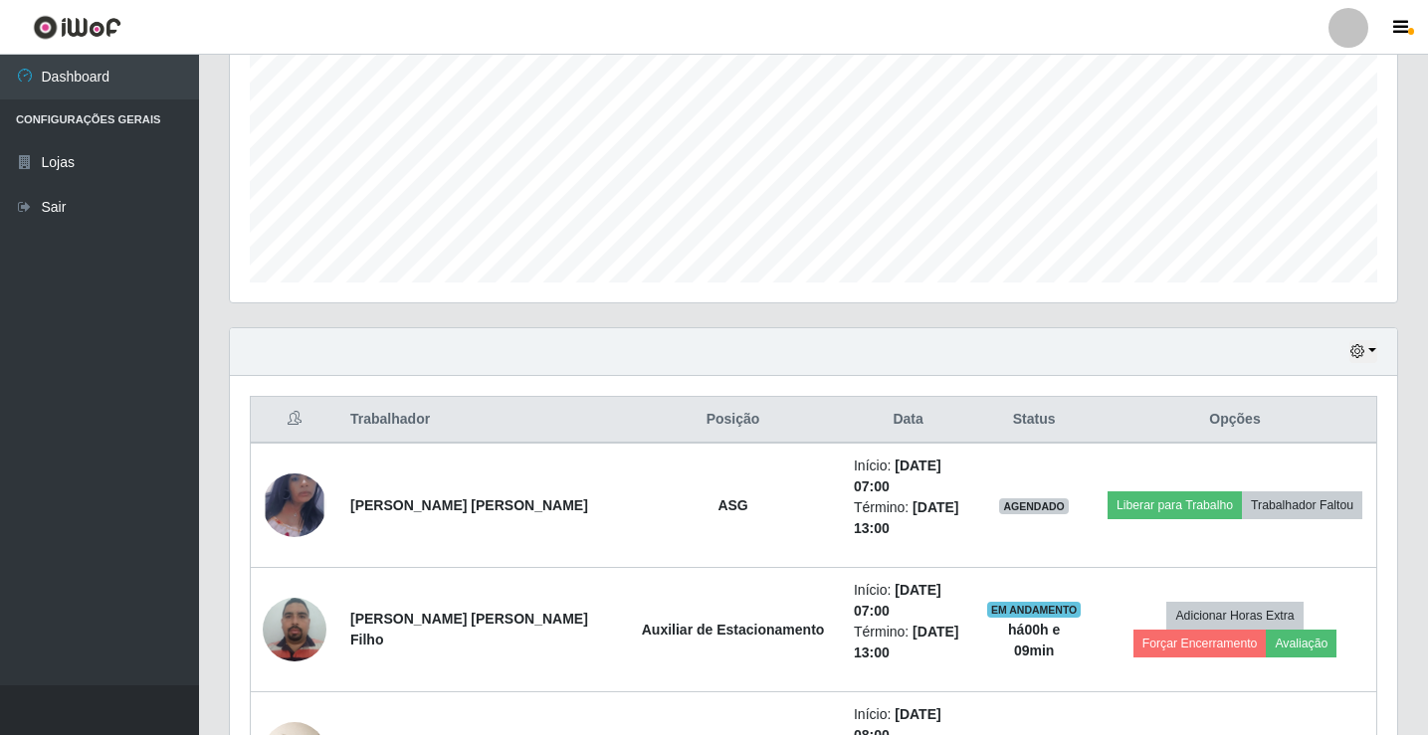
scroll to position [431, 0]
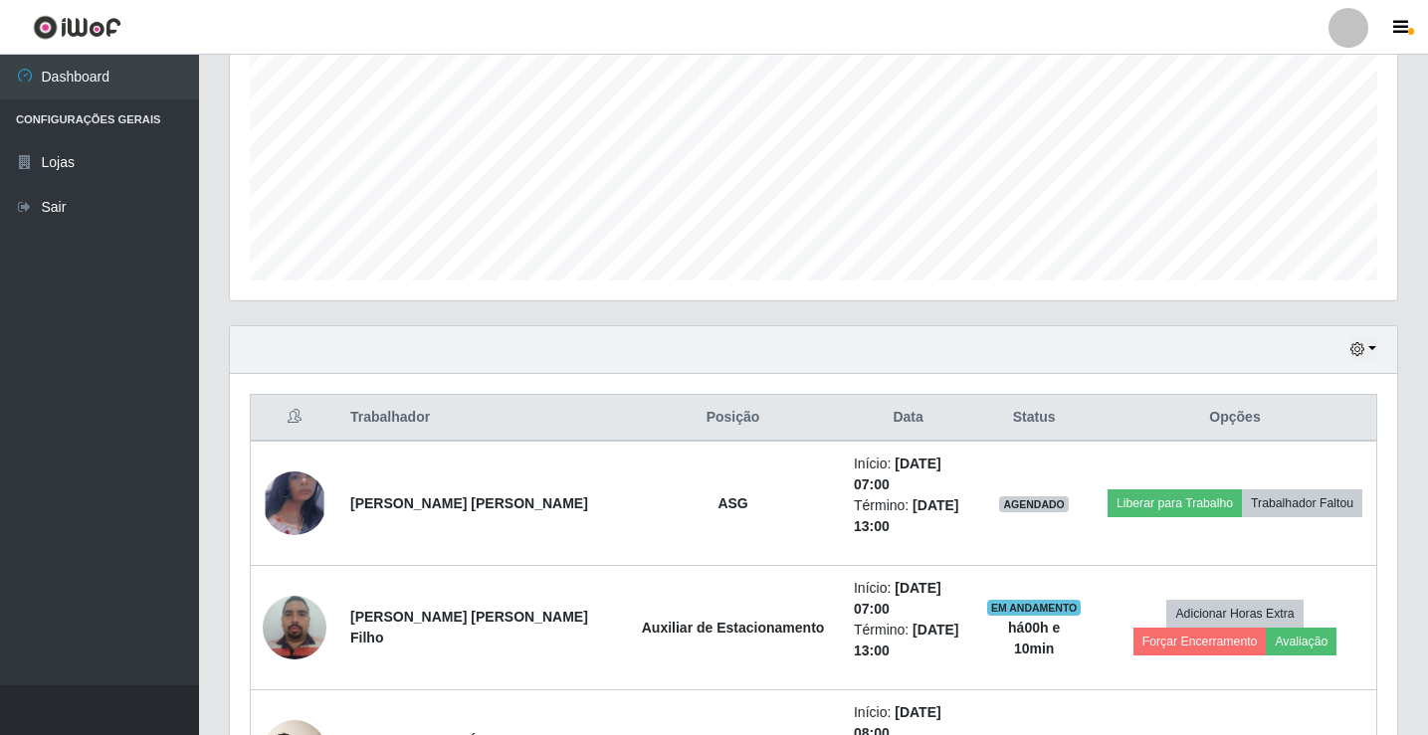
click at [1353, 32] on div at bounding box center [1349, 28] width 40 height 40
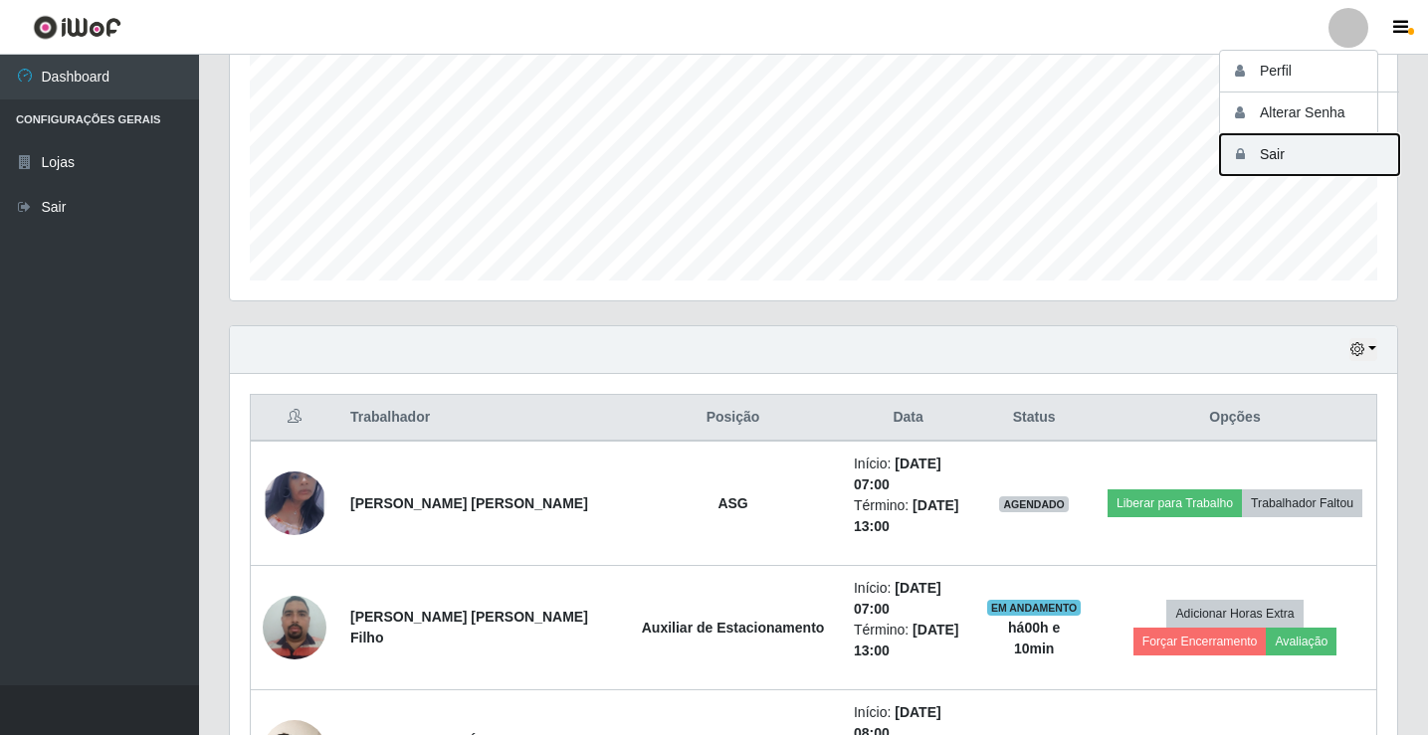
click at [1325, 143] on button "Sair" at bounding box center [1309, 154] width 179 height 41
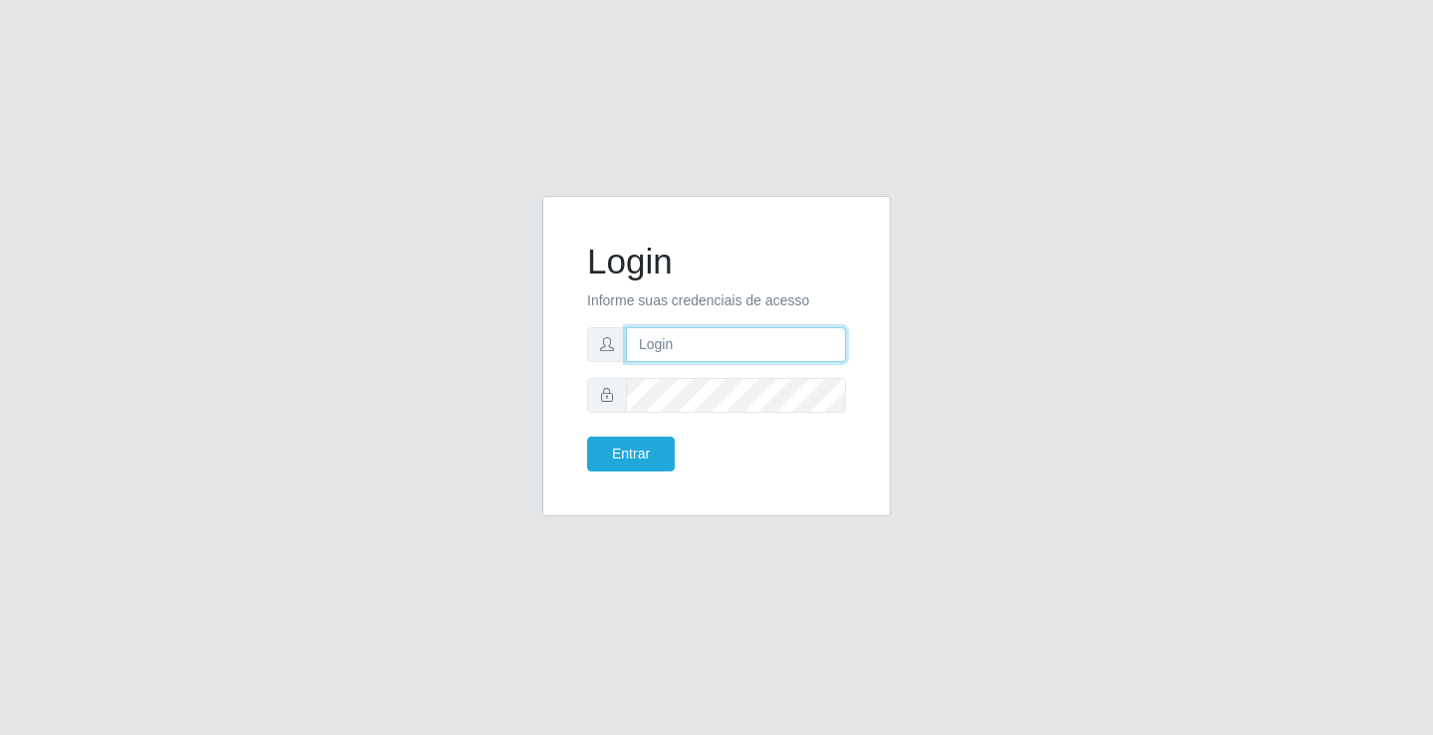
click at [753, 334] on input "text" at bounding box center [736, 344] width 220 height 35
type input "rodney@ideal"
click at [587, 437] on button "Entrar" at bounding box center [631, 454] width 88 height 35
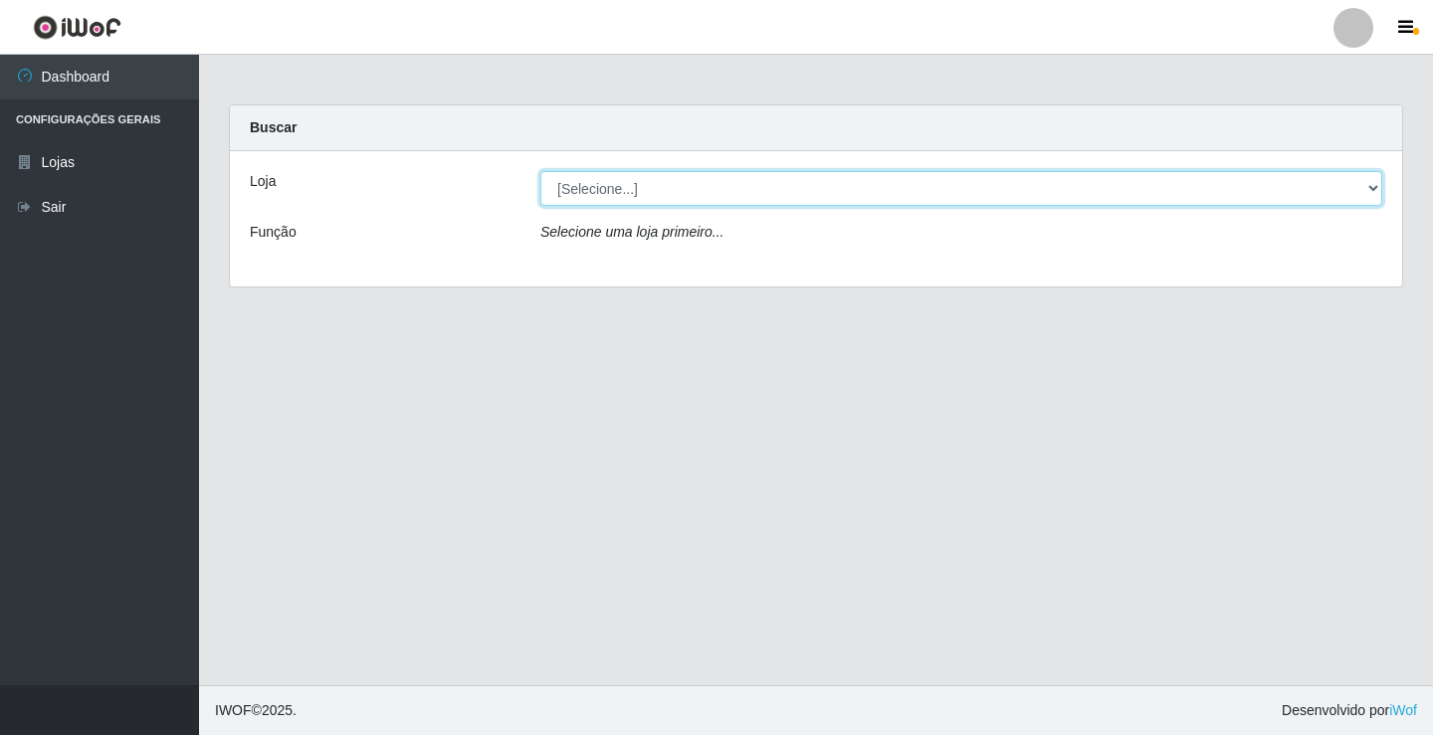
click at [732, 187] on select "[Selecione...] Ideal - Conceição" at bounding box center [961, 188] width 842 height 35
select select "231"
click at [540, 171] on select "[Selecione...] Ideal - Conceição" at bounding box center [961, 188] width 842 height 35
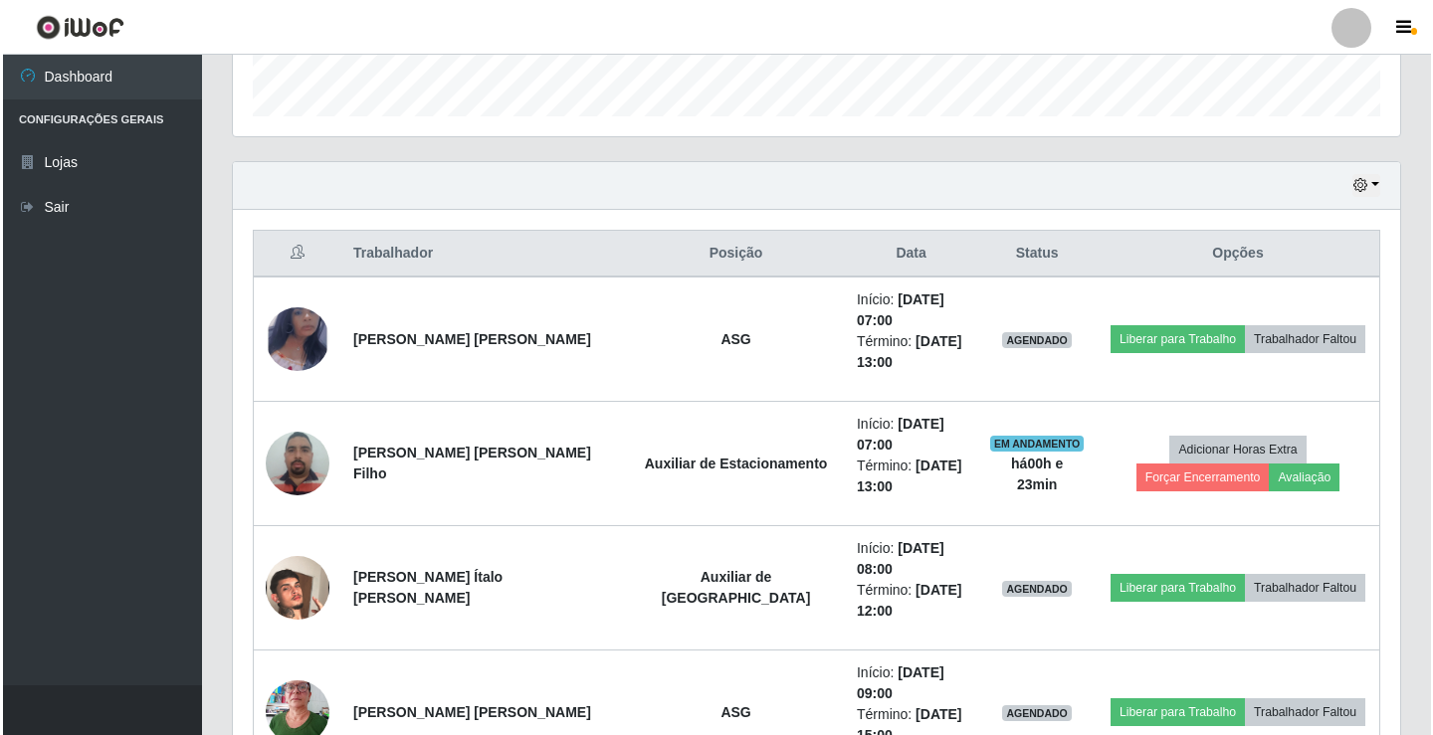
scroll to position [697, 0]
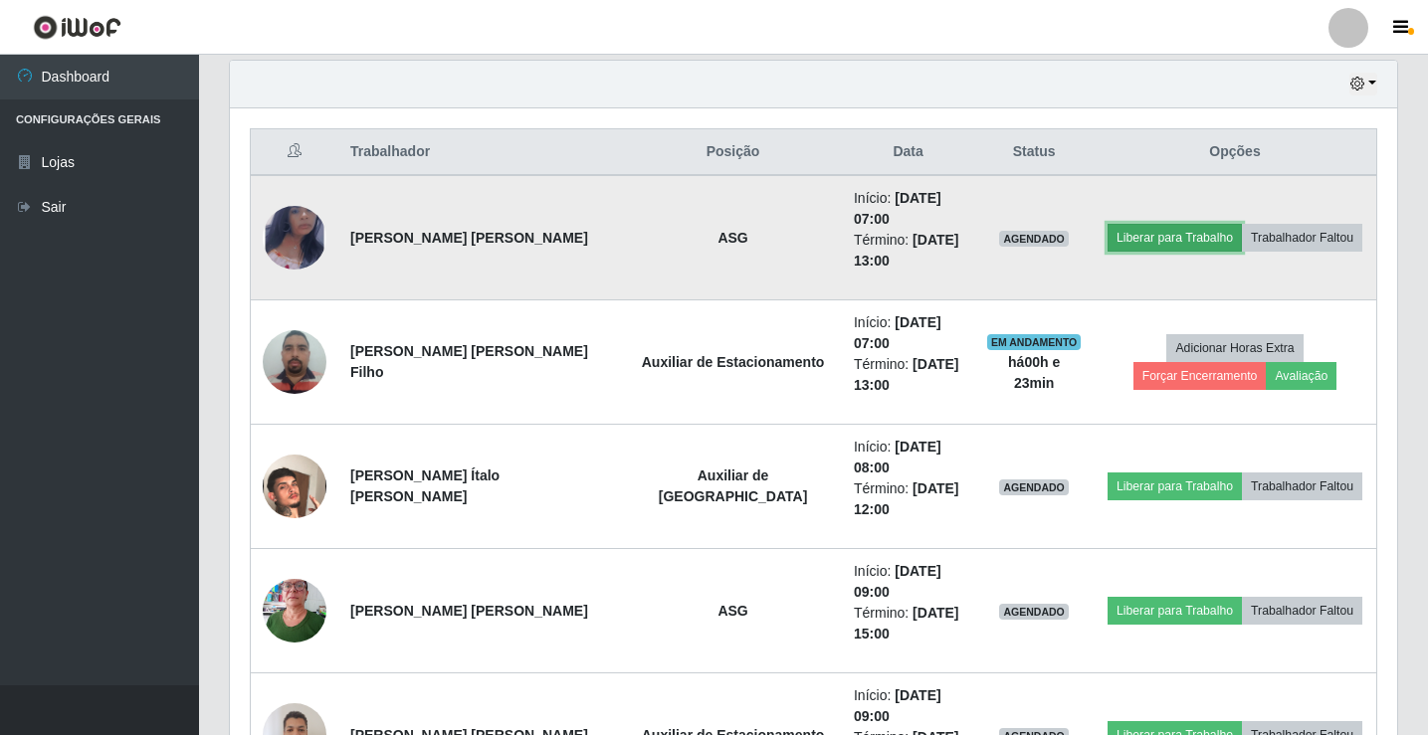
click at [1133, 230] on button "Liberar para Trabalho" at bounding box center [1175, 238] width 134 height 28
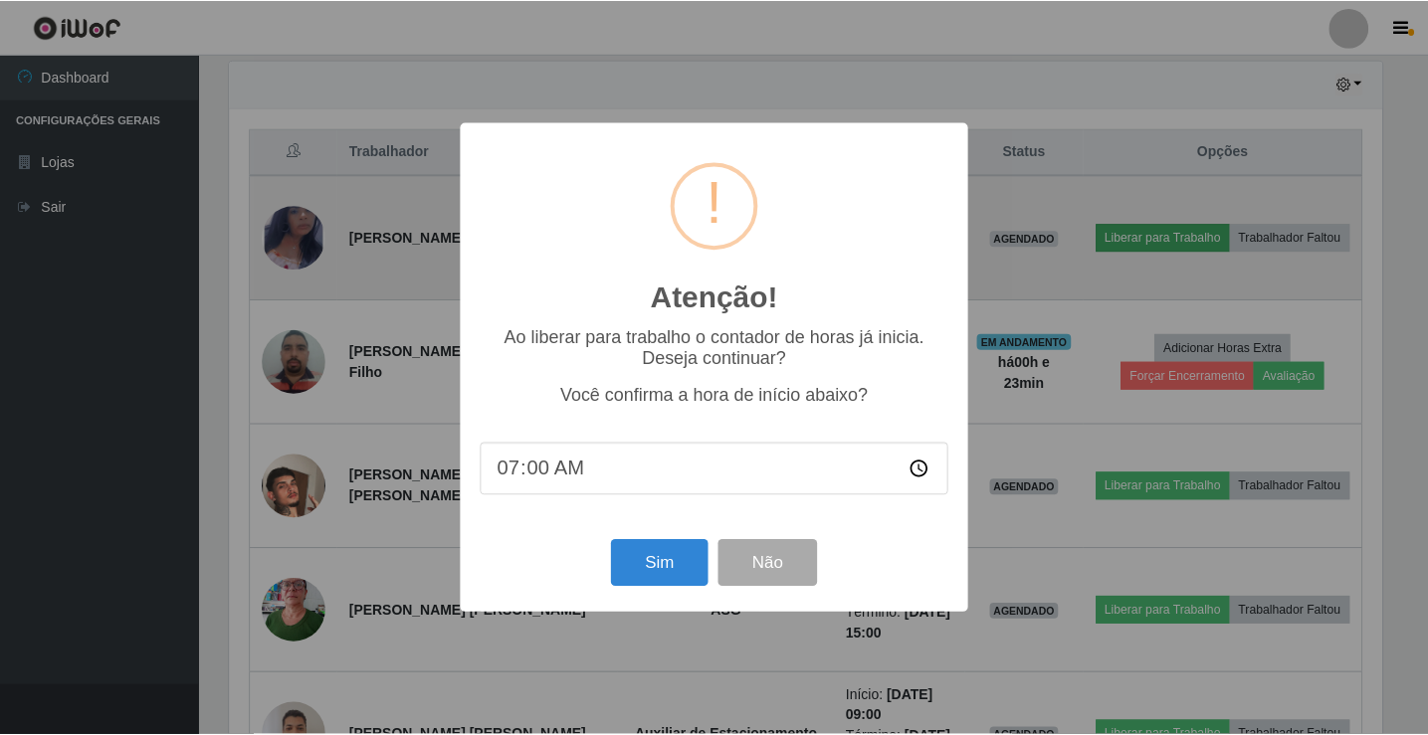
scroll to position [413, 1157]
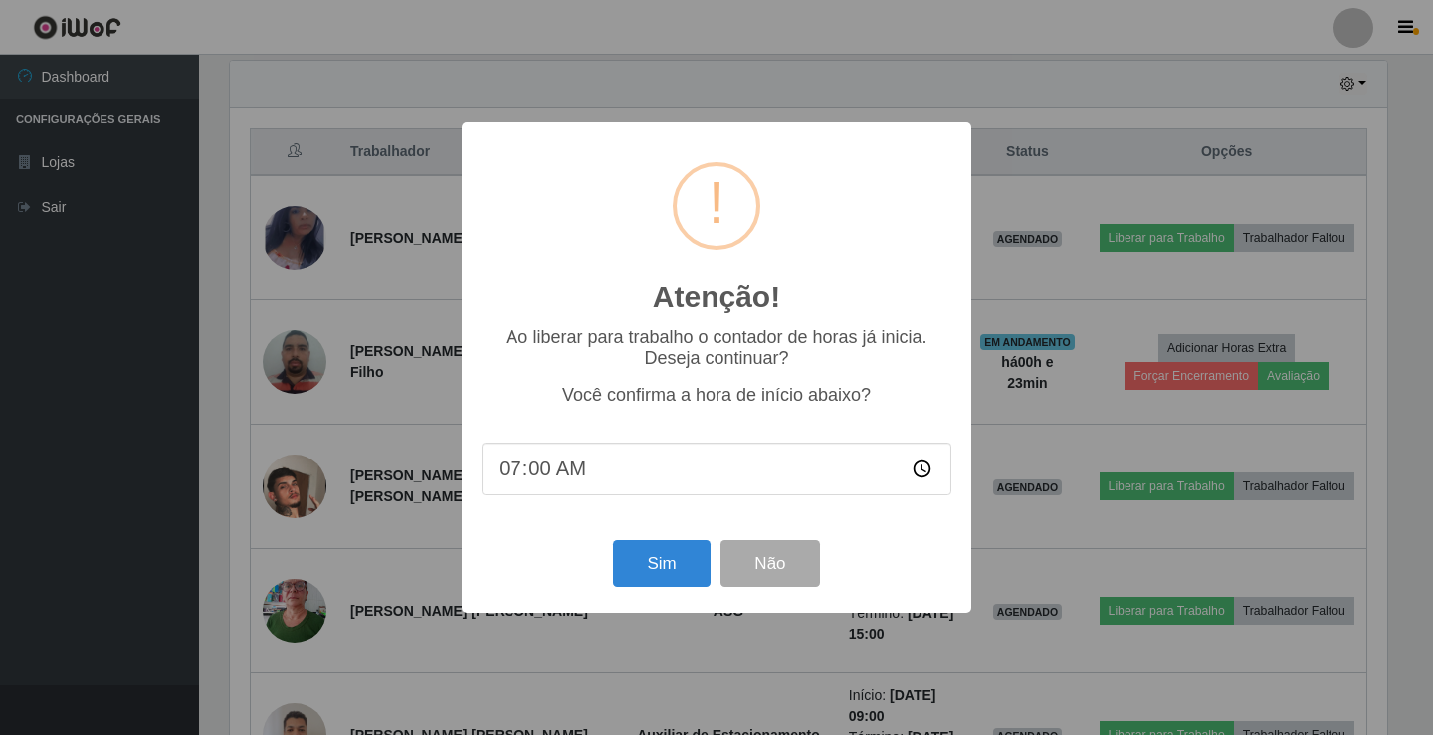
click at [544, 474] on input "07:00" at bounding box center [717, 469] width 470 height 53
type input "07:20"
click at [656, 568] on button "Sim" at bounding box center [661, 563] width 97 height 47
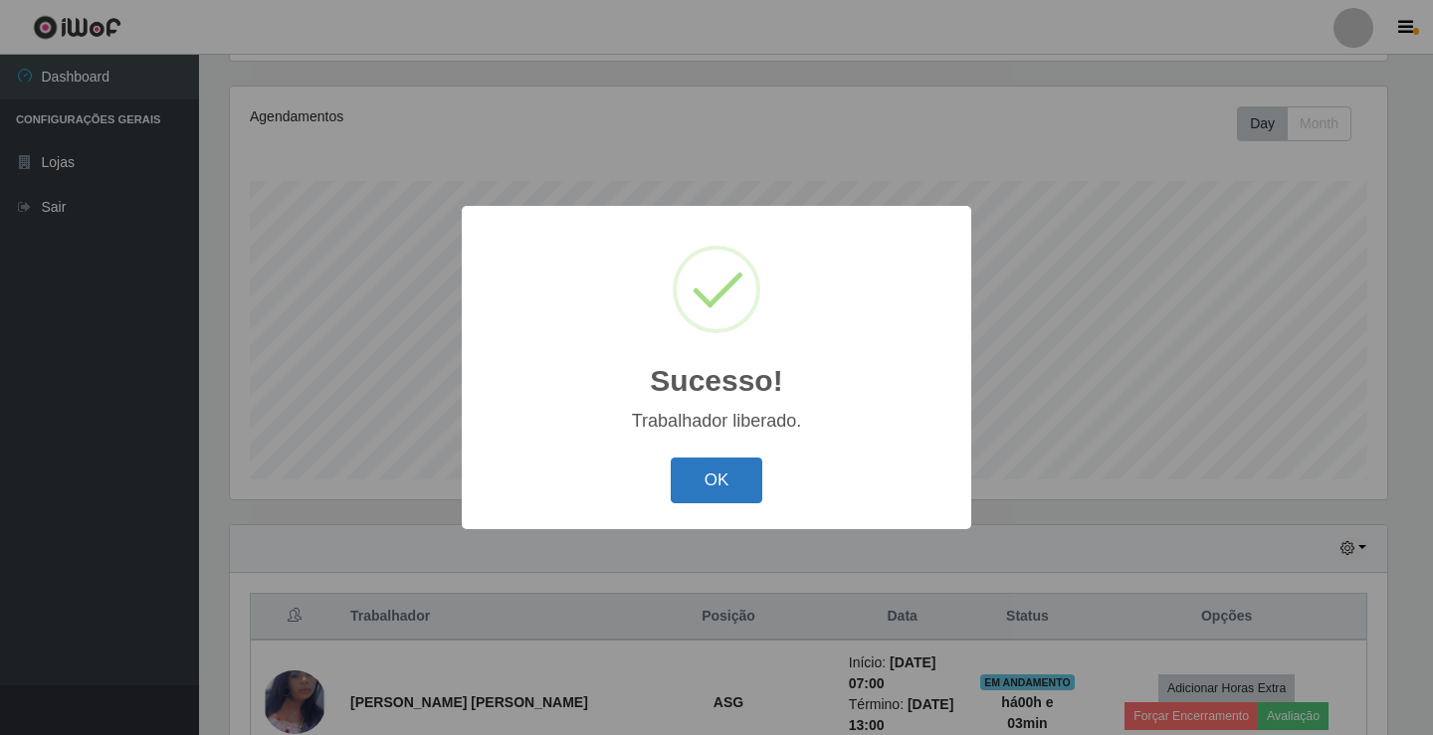
click at [746, 479] on button "OK" at bounding box center [717, 481] width 93 height 47
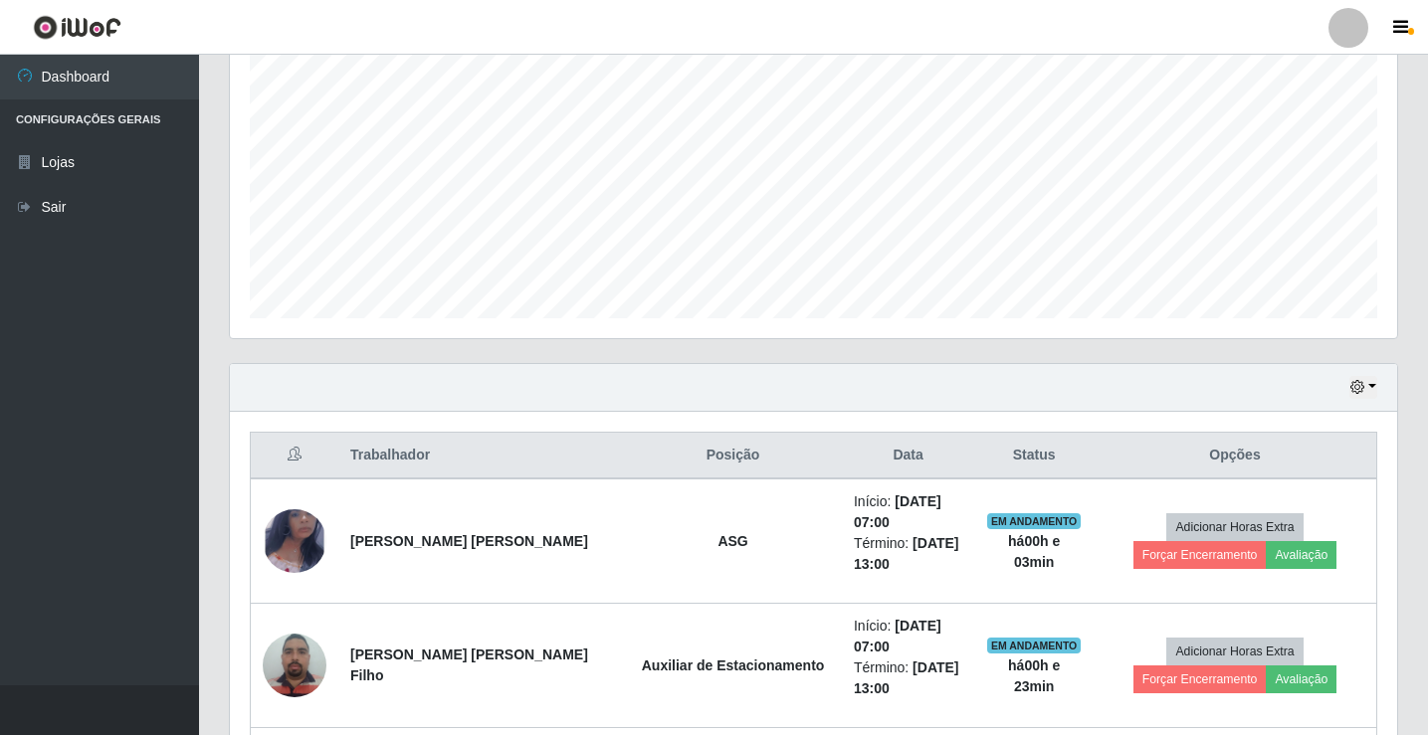
scroll to position [431, 0]
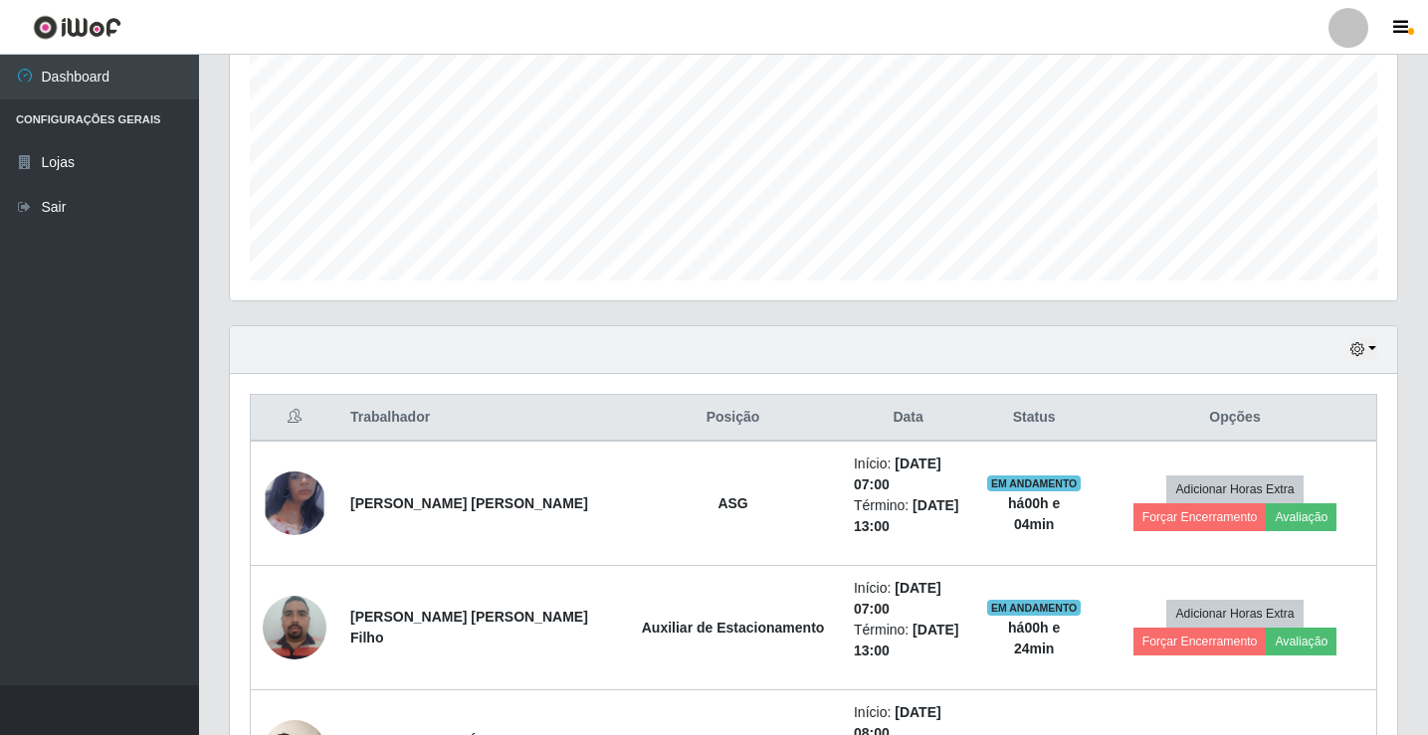
click at [1354, 27] on div at bounding box center [1349, 28] width 40 height 40
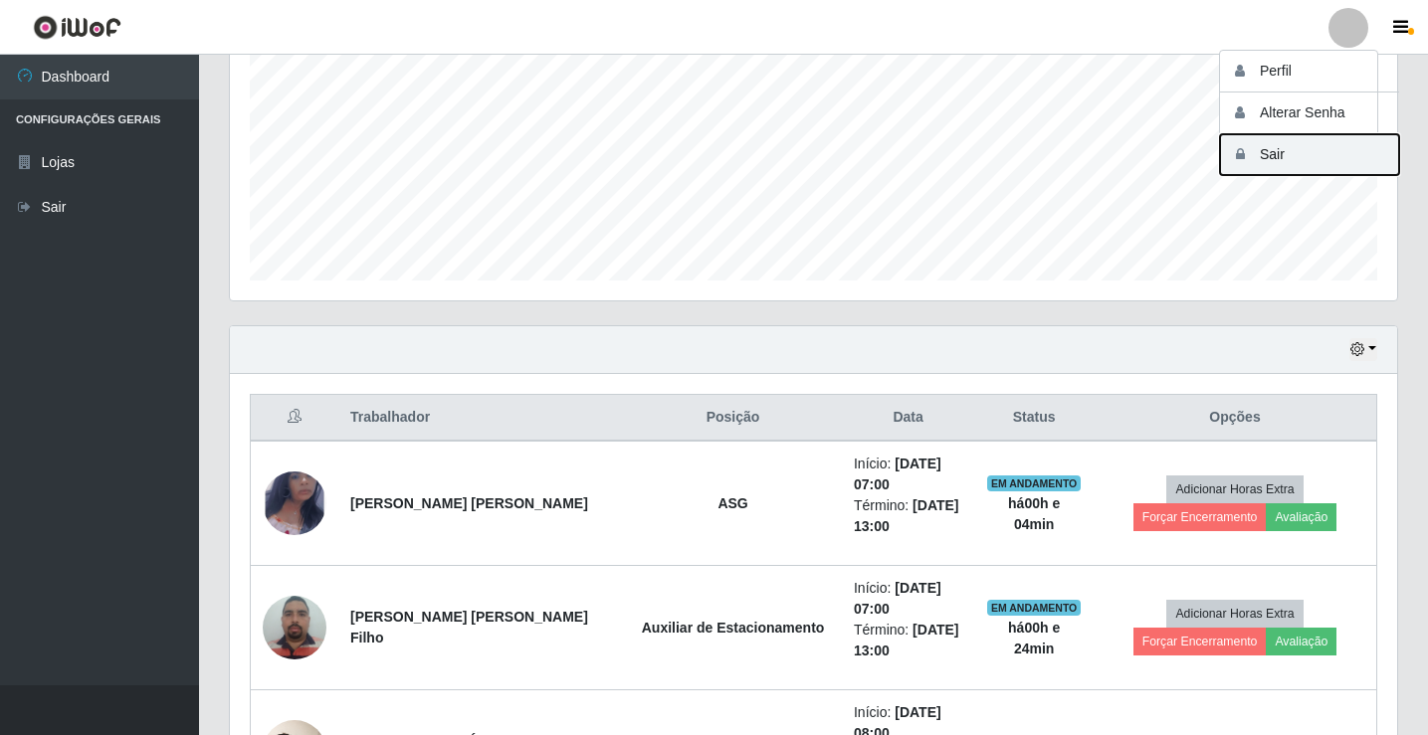
click at [1321, 143] on button "Sair" at bounding box center [1309, 154] width 179 height 41
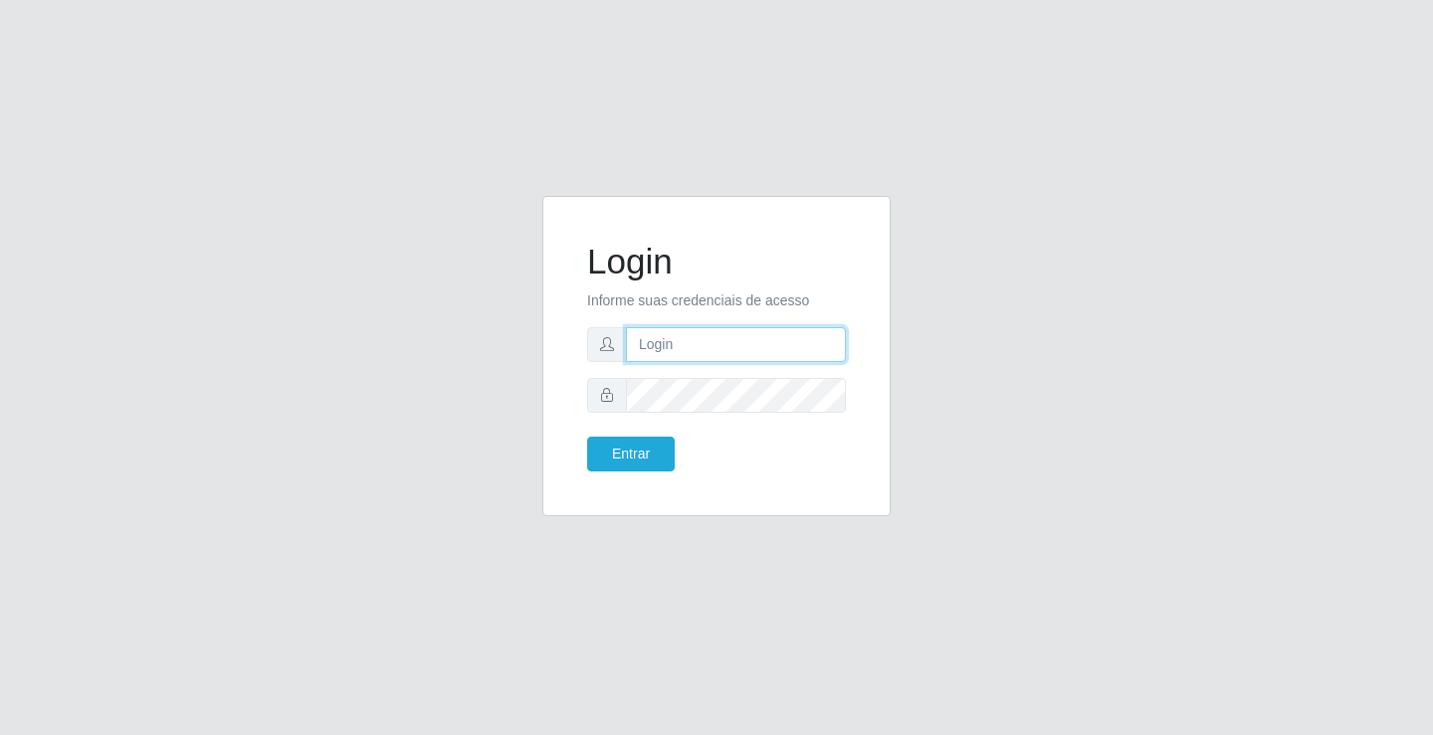
click at [661, 350] on input "text" at bounding box center [736, 344] width 220 height 35
type input "[PERSON_NAME]"
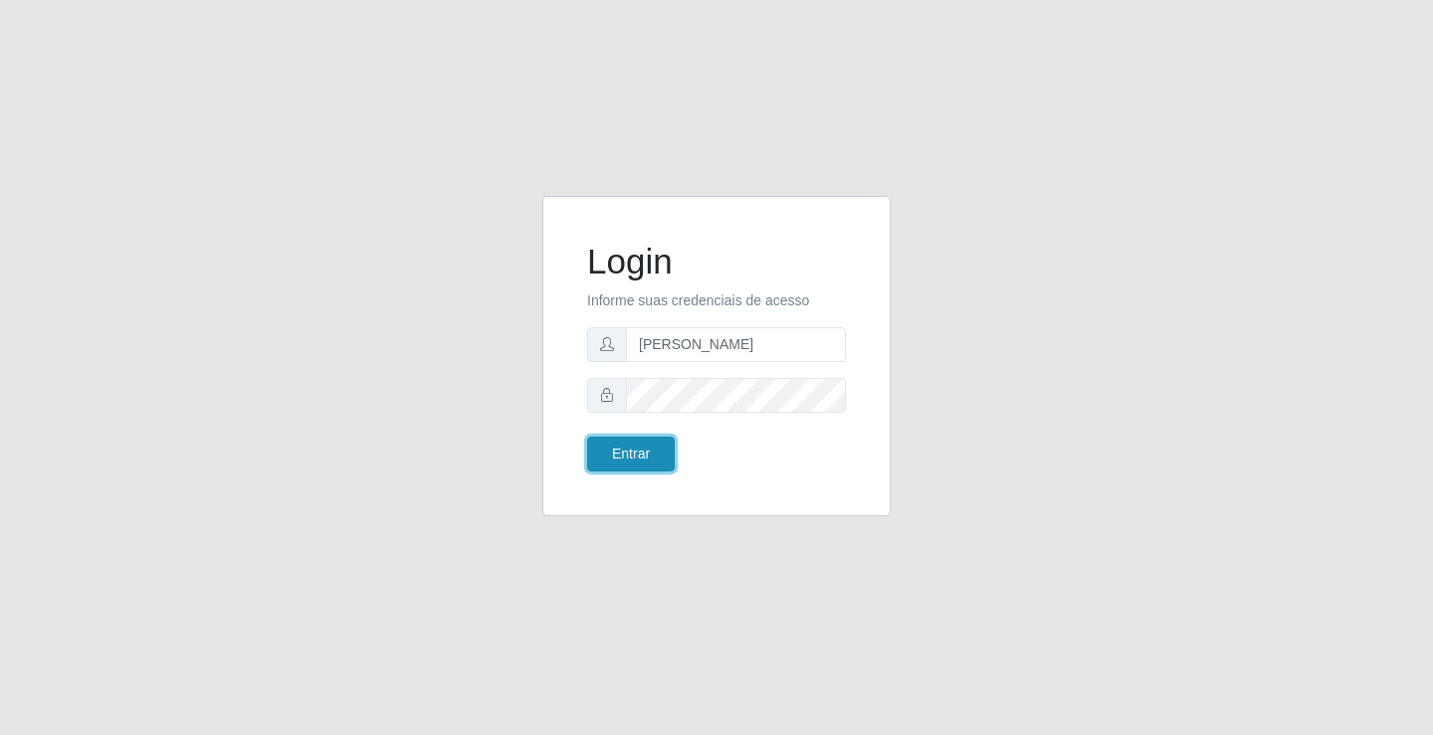
click at [612, 460] on button "Entrar" at bounding box center [631, 454] width 88 height 35
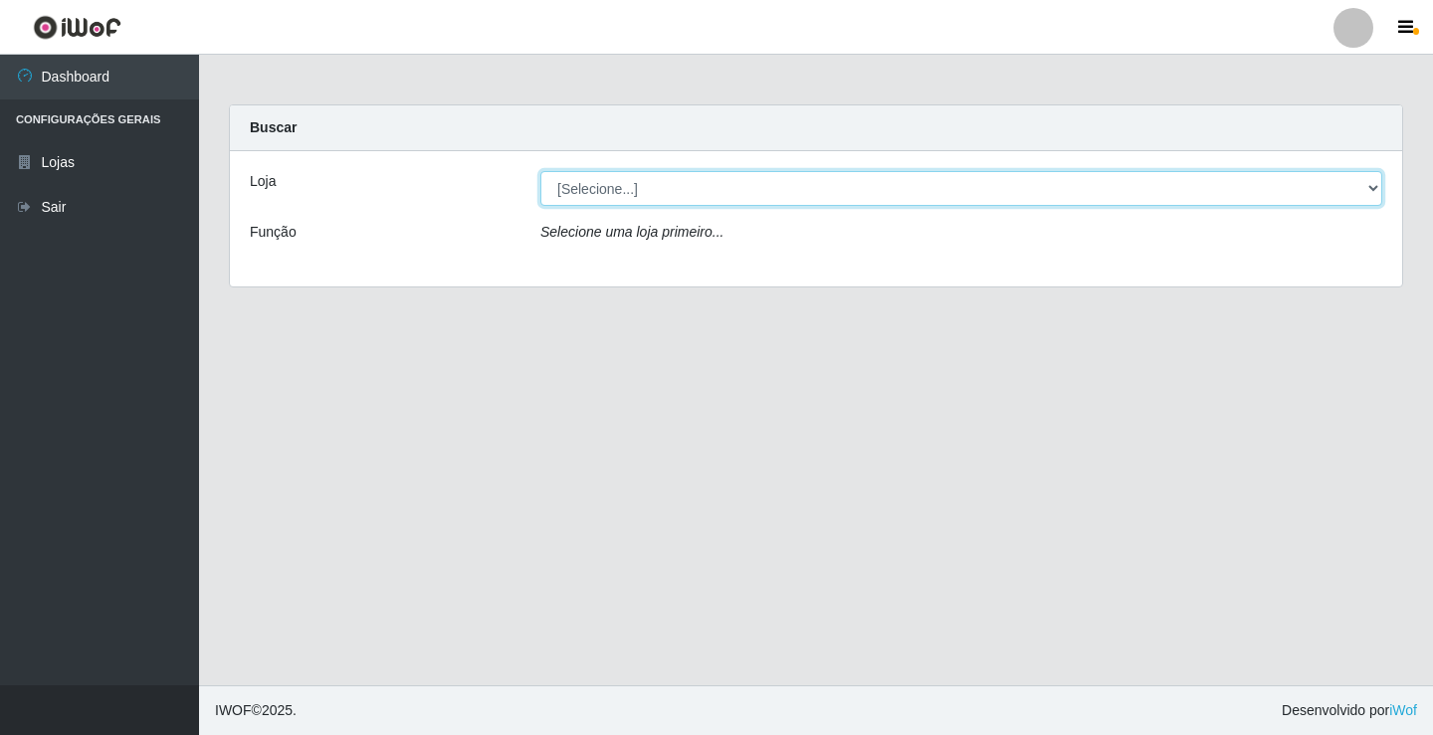
click at [587, 183] on select "[Selecione...] Ideal - Conceição" at bounding box center [961, 188] width 842 height 35
select select "231"
click at [540, 171] on select "[Selecione...] Ideal - Conceição" at bounding box center [961, 188] width 842 height 35
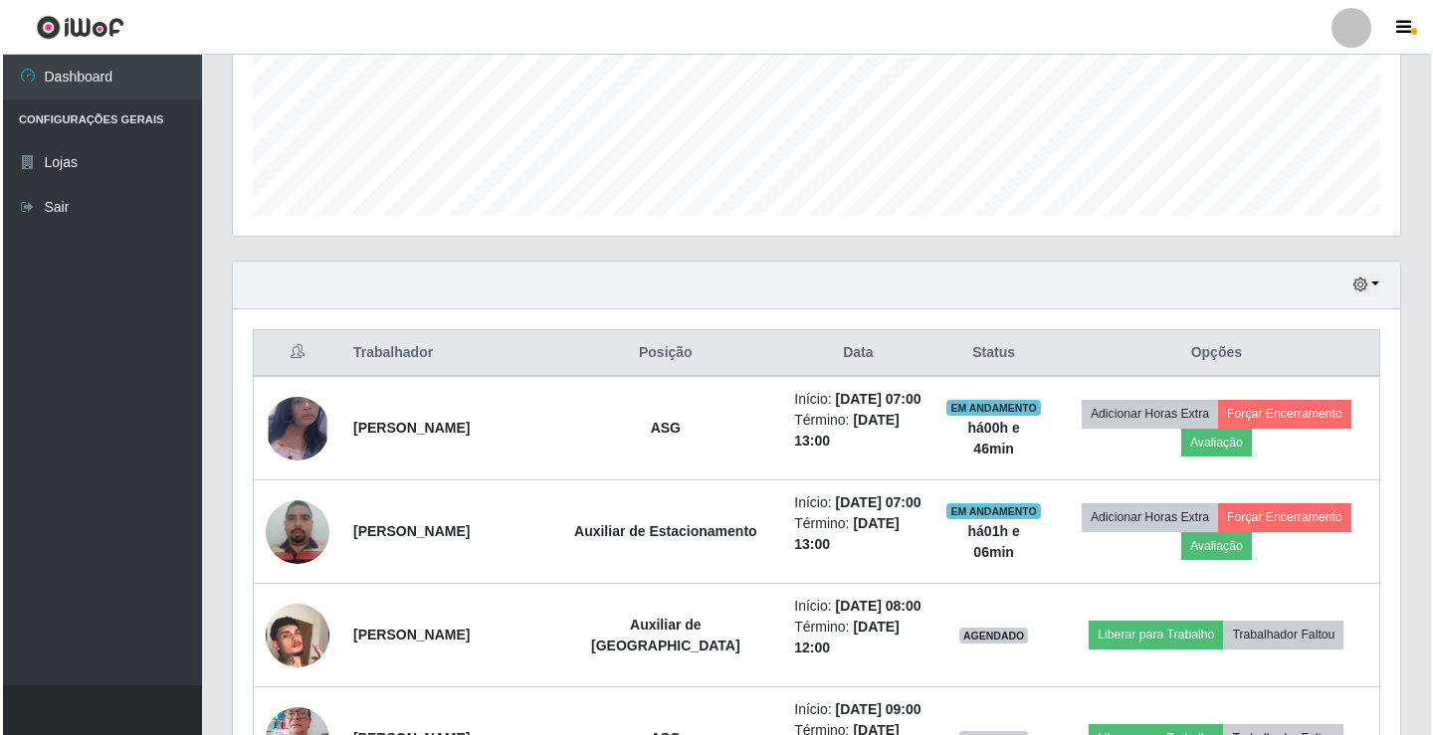
scroll to position [498, 0]
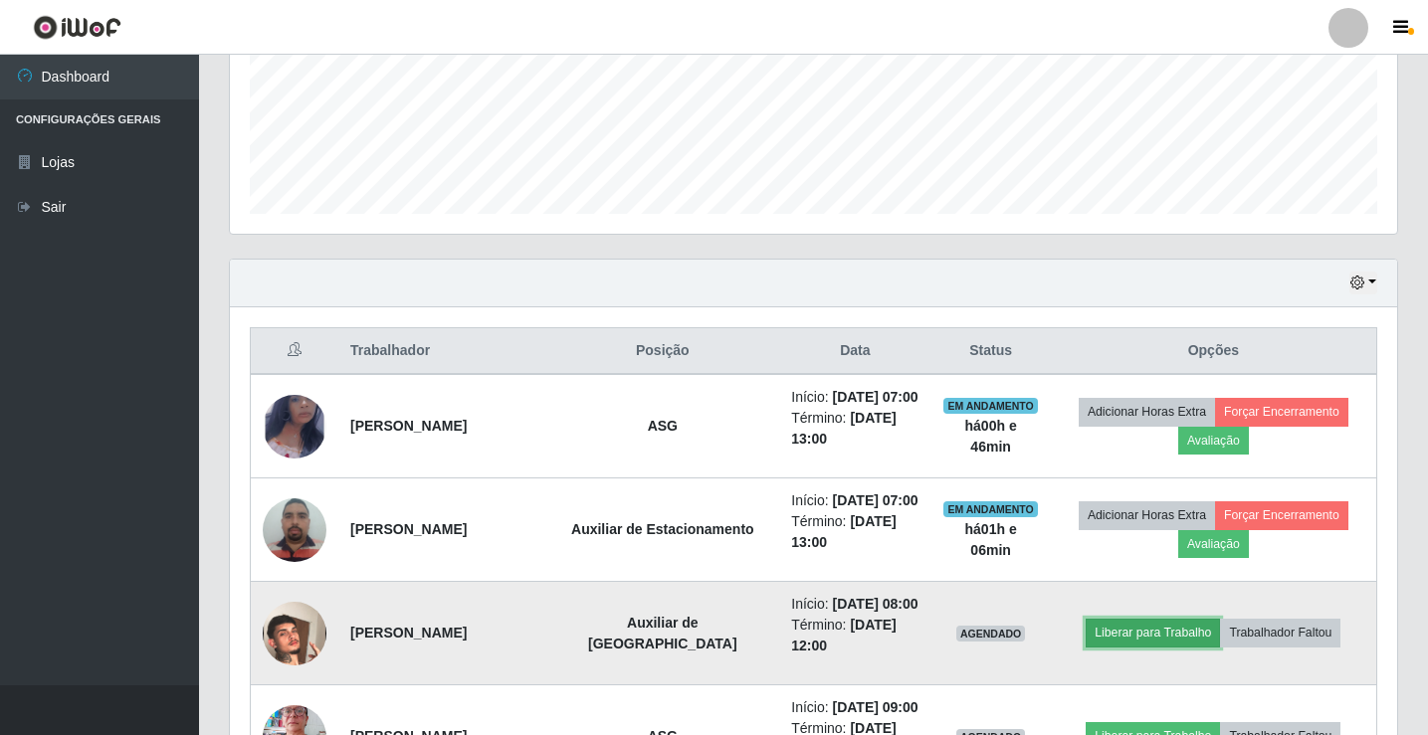
click at [1140, 624] on button "Liberar para Trabalho" at bounding box center [1153, 633] width 134 height 28
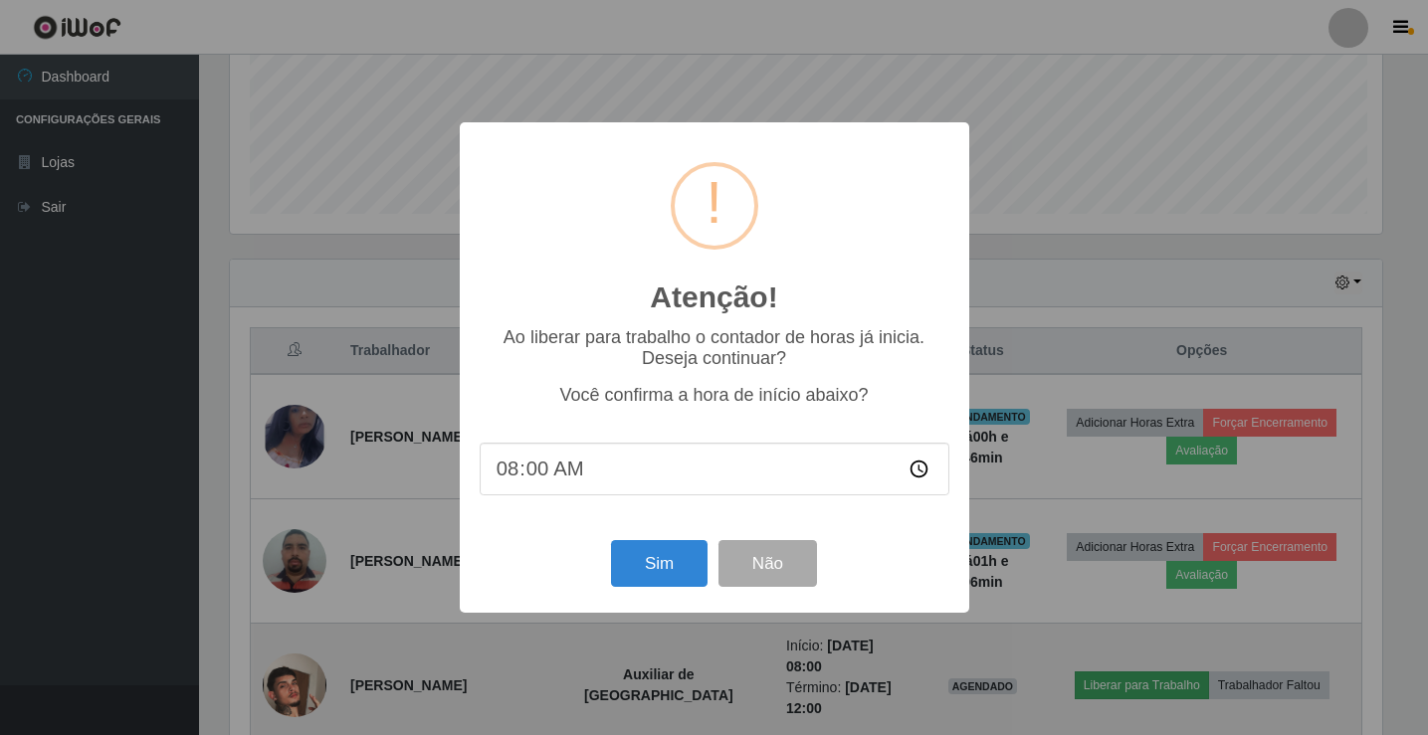
scroll to position [413, 1157]
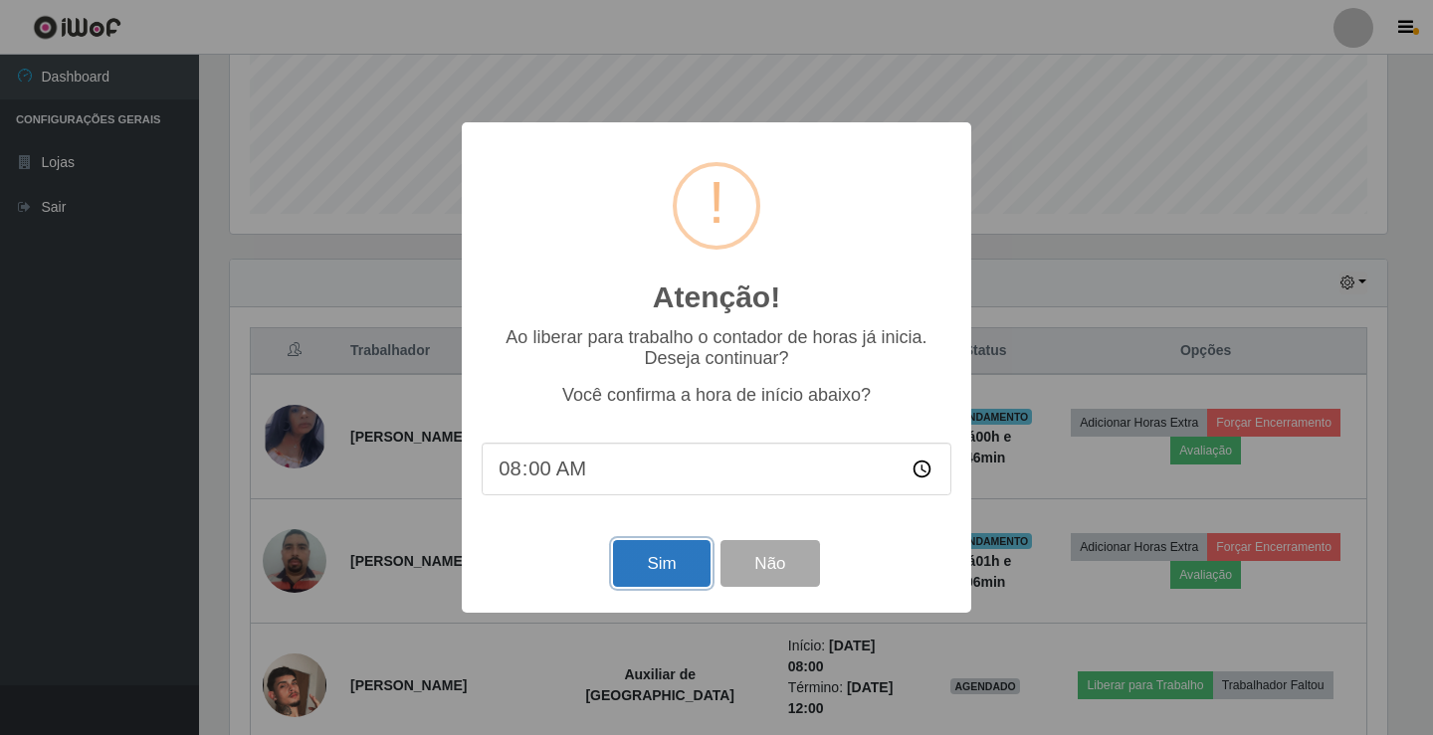
click at [675, 573] on button "Sim" at bounding box center [661, 563] width 97 height 47
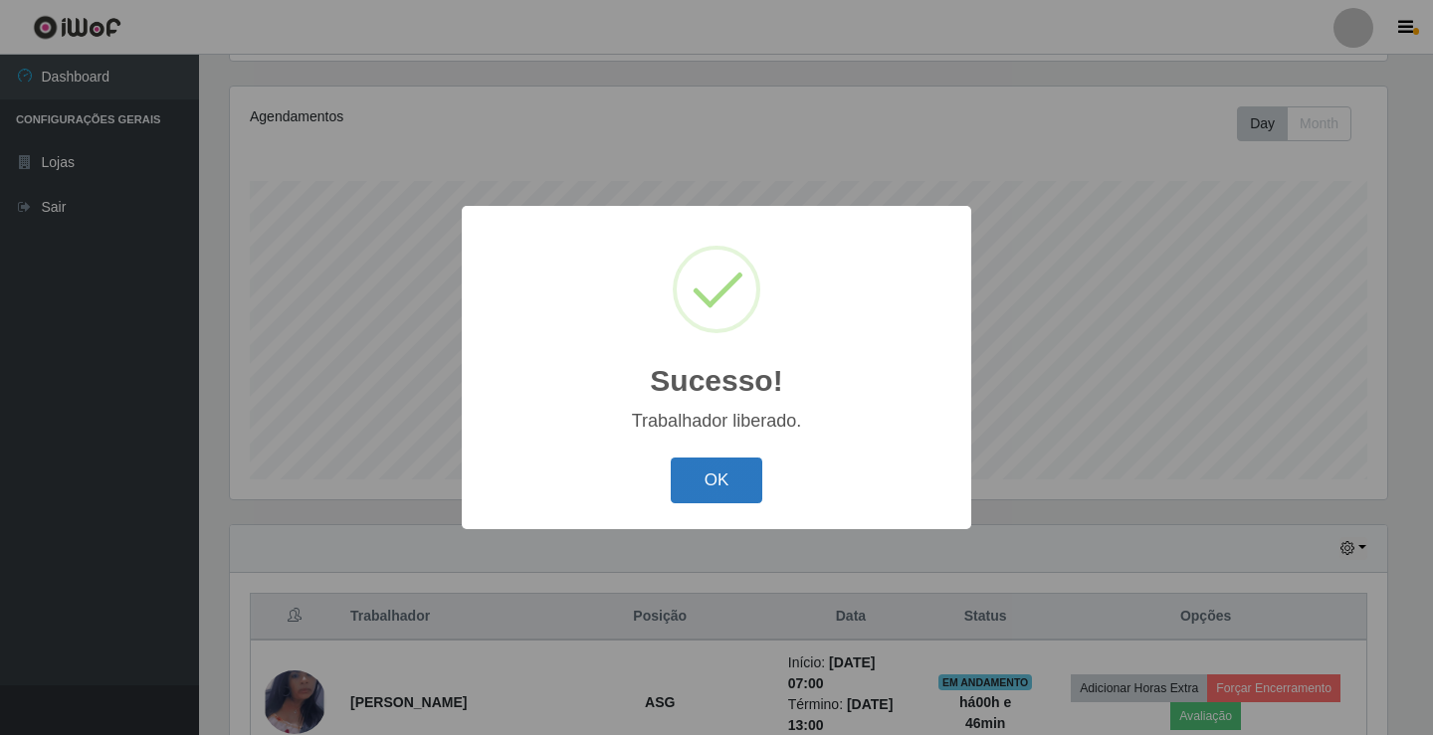
click at [713, 501] on button "OK" at bounding box center [717, 481] width 93 height 47
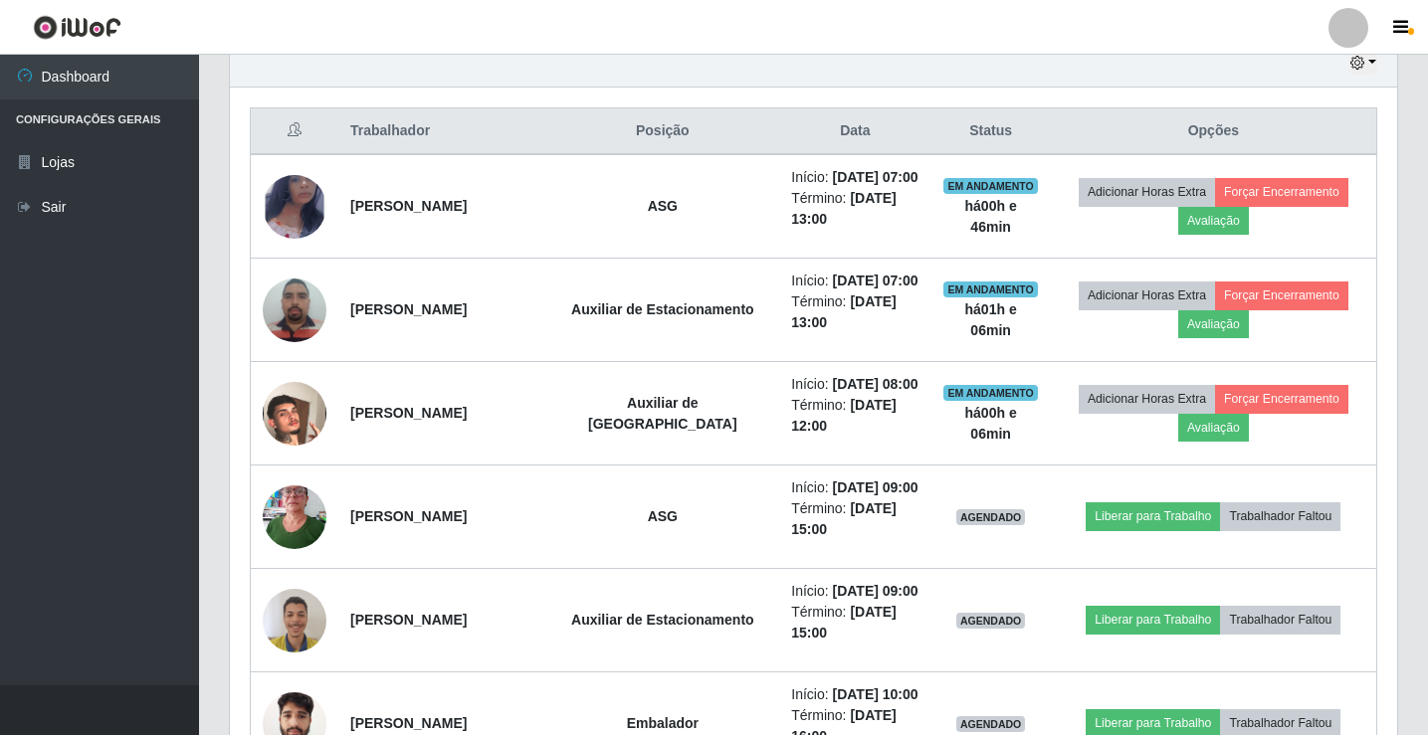
scroll to position [729, 0]
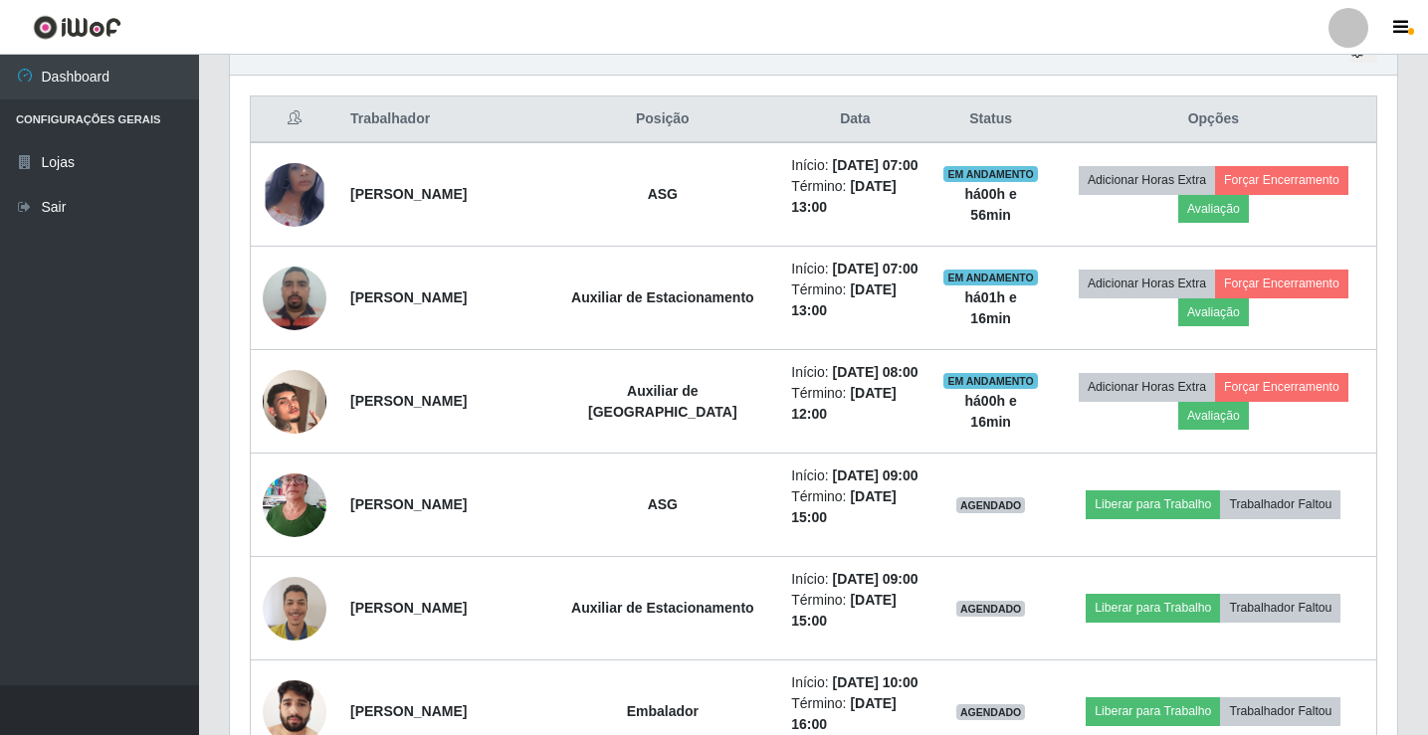
click at [1354, 37] on div at bounding box center [1349, 28] width 40 height 40
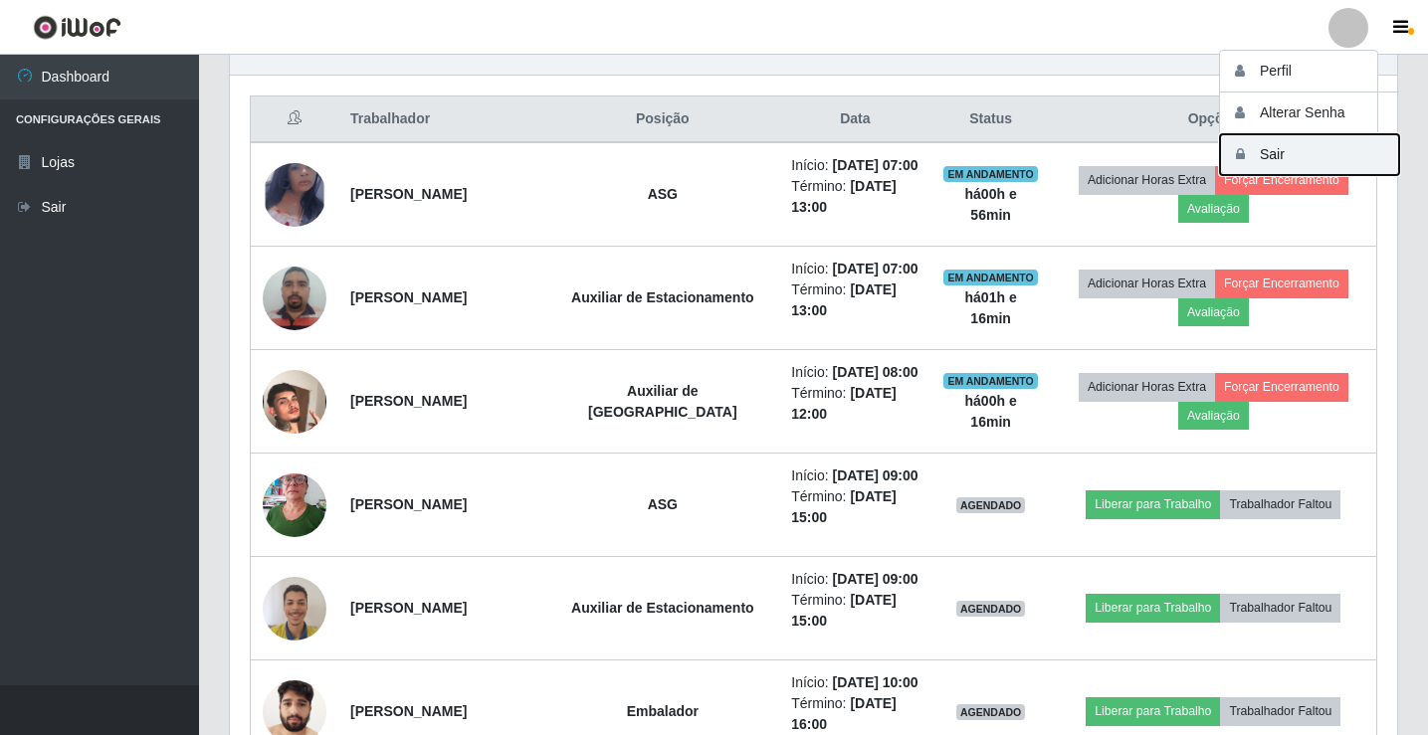
click at [1291, 152] on button "Sair" at bounding box center [1309, 154] width 179 height 41
